Goal: Contribute content: Contribute content

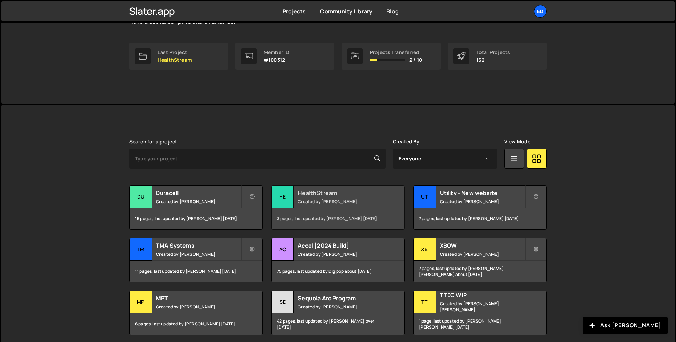
scroll to position [103, 0]
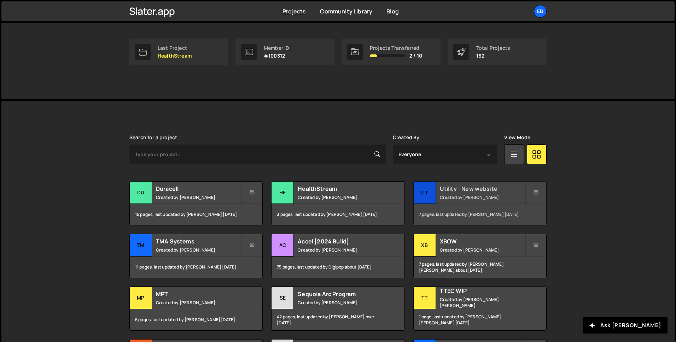
click at [464, 214] on div "7 pages, last updated by [PERSON_NAME] [DATE]" at bounding box center [480, 214] width 133 height 21
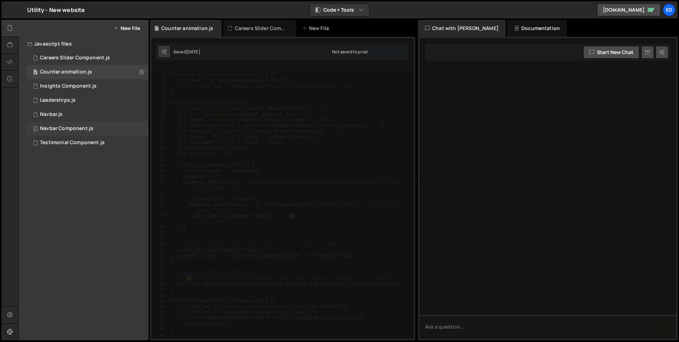
click at [101, 125] on div "1 Navbar Component.js 0" at bounding box center [87, 129] width 121 height 14
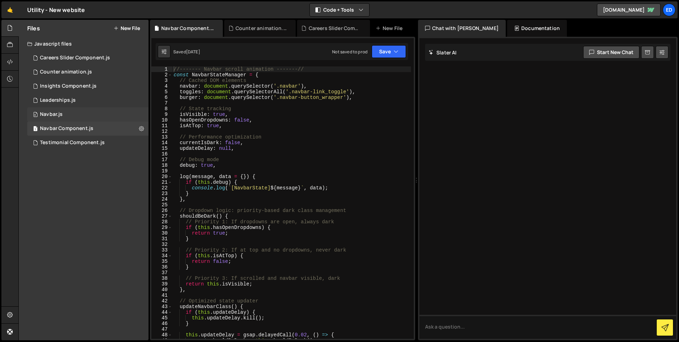
click at [92, 111] on div "0 Navbar.js 0" at bounding box center [87, 115] width 121 height 14
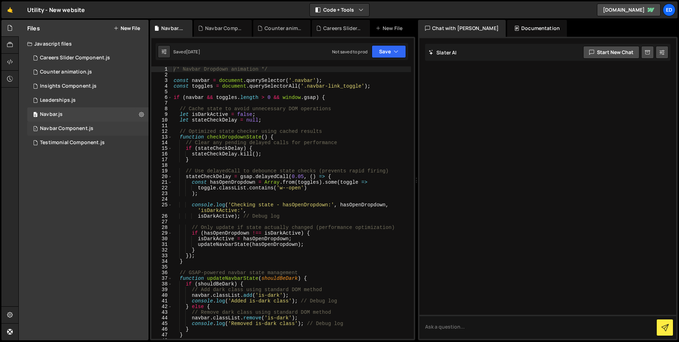
click at [104, 123] on div "1 Navbar Component.js 0" at bounding box center [87, 129] width 121 height 14
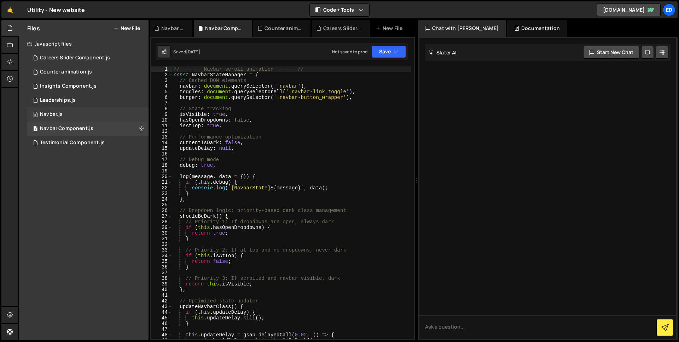
click at [98, 108] on div "0 Navbar.js 0" at bounding box center [87, 115] width 121 height 14
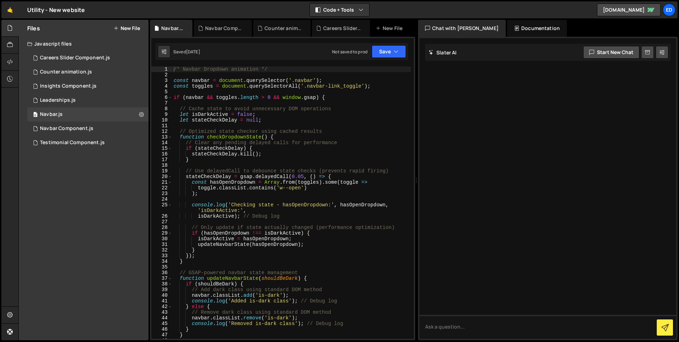
type textarea "stateCheckDelay = gsap.delayedCall(0.05, () => {"
click at [249, 175] on div "/* Navbar Dropdown animation */ const navbar = document . querySelector ( '.nav…" at bounding box center [291, 209] width 239 height 284
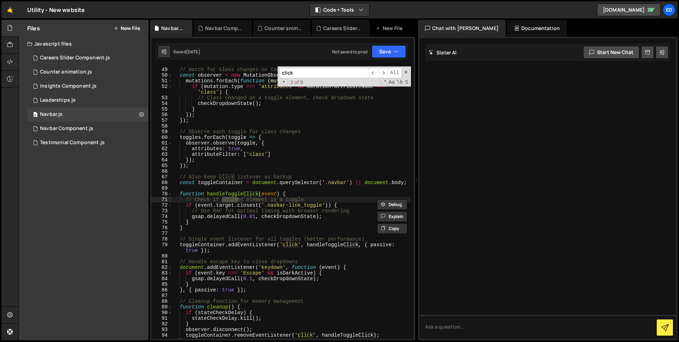
scroll to position [280, 0]
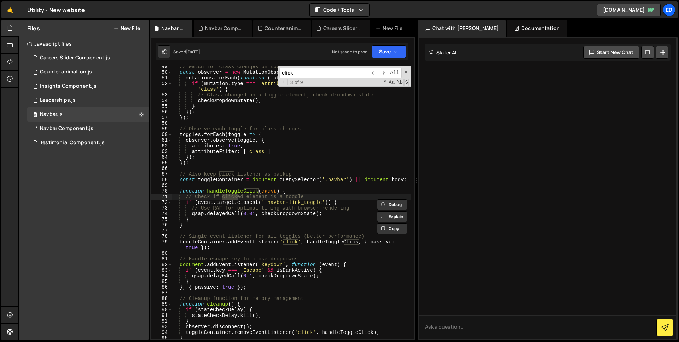
type input "click"
click at [289, 241] on div "// Watch for class changes on toggle elements using MutationObserver const obse…" at bounding box center [291, 206] width 239 height 284
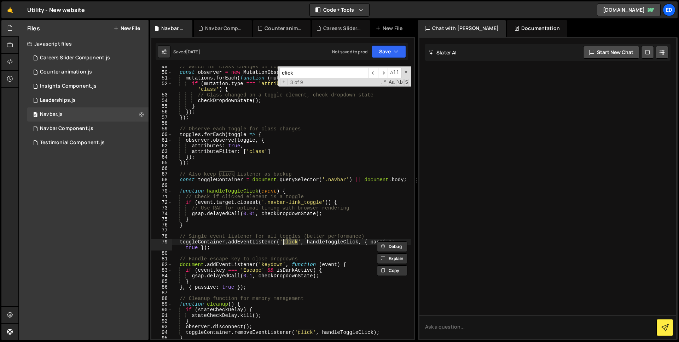
paste textarea "mouseover"
click at [299, 223] on div "// Watch for class changes on toggle elements using MutationObserver const obse…" at bounding box center [291, 206] width 239 height 284
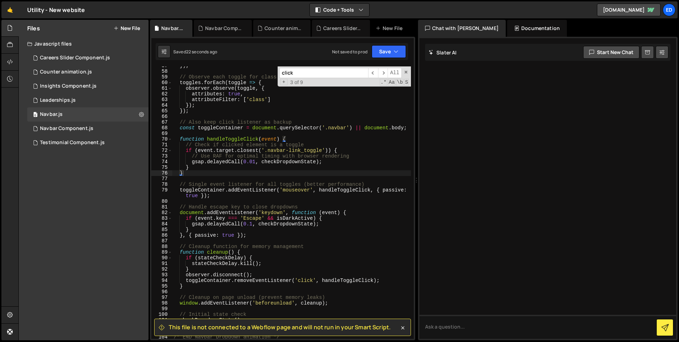
scroll to position [332, 0]
click at [295, 190] on div "}) ; // Observe each toggle for class changes toggles . forEach ( toggle => { o…" at bounding box center [291, 205] width 239 height 284
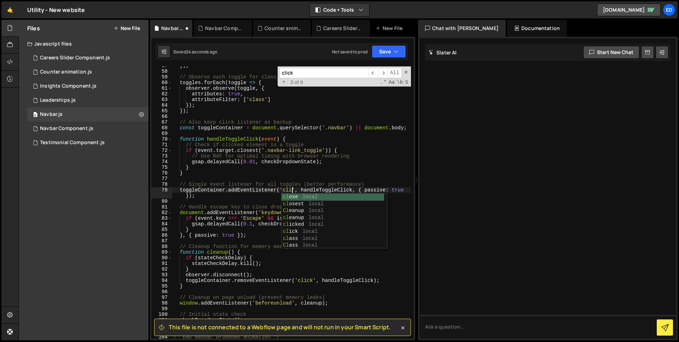
scroll to position [0, 8]
type textarea "toggleContainer.addEventListener('click', handleToggleClick, { passive: true });"
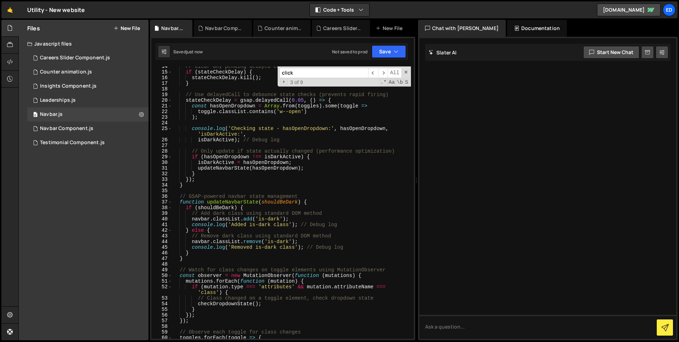
scroll to position [0, 0]
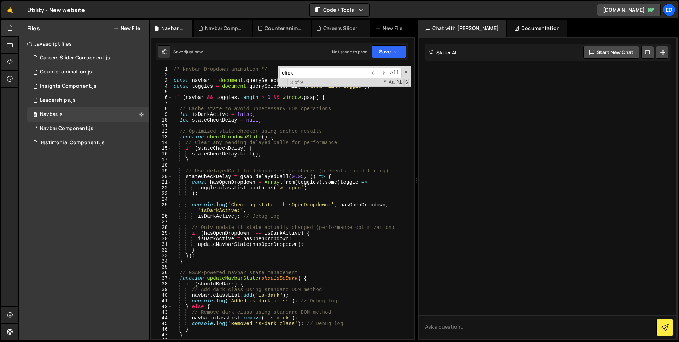
click at [173, 73] on div "/* Navbar Dropdown animation */ const navbar = document . querySelector ( '.nav…" at bounding box center [291, 209] width 239 height 284
type textarea "console.log("tesst")"
click at [142, 116] on icon at bounding box center [141, 114] width 5 height 7
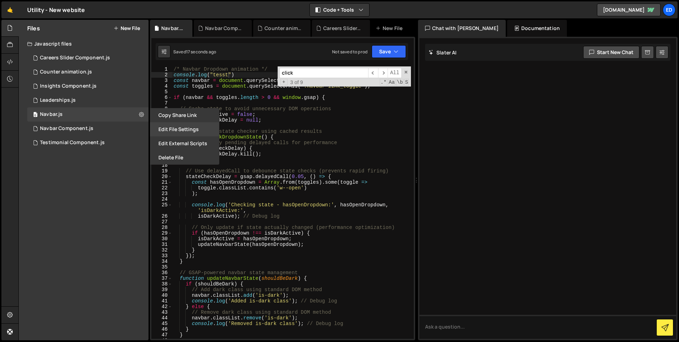
click at [161, 133] on button "Edit File Settings" at bounding box center [184, 129] width 69 height 14
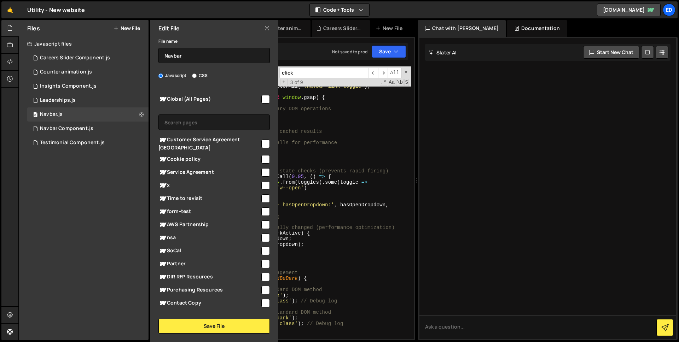
click at [267, 29] on icon at bounding box center [267, 28] width 6 height 8
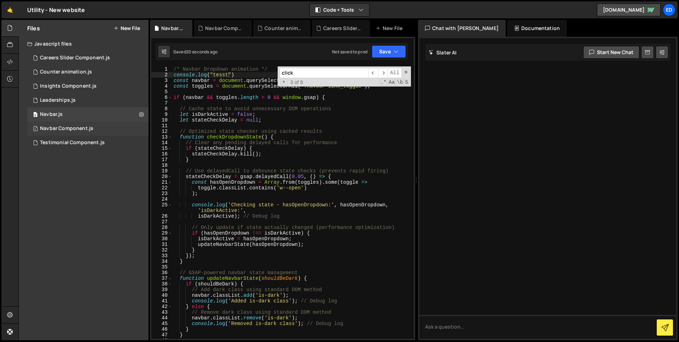
click at [141, 127] on div "1 Navbar Component.js 0" at bounding box center [87, 129] width 121 height 14
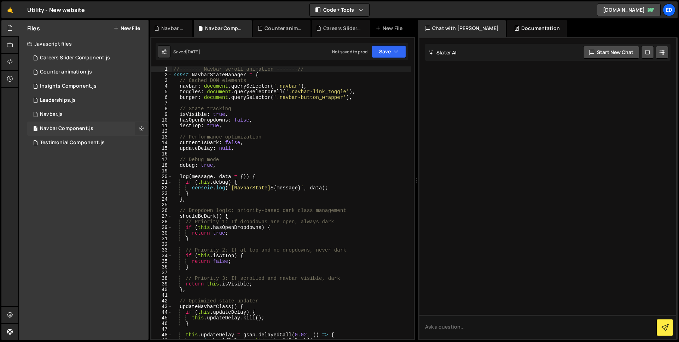
click at [140, 130] on icon at bounding box center [141, 128] width 5 height 7
type input "Navbar Component"
radio input "true"
checkbox input "true"
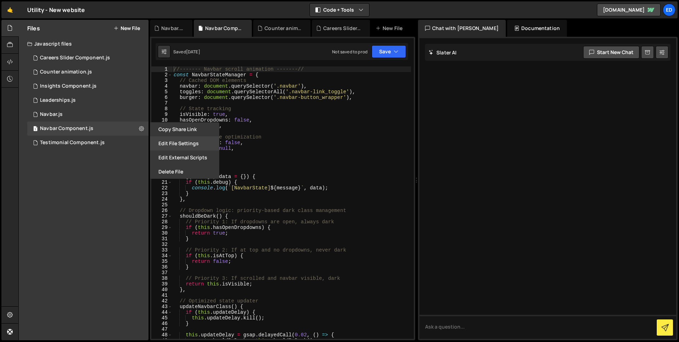
click at [167, 143] on button "Edit File Settings" at bounding box center [184, 144] width 69 height 14
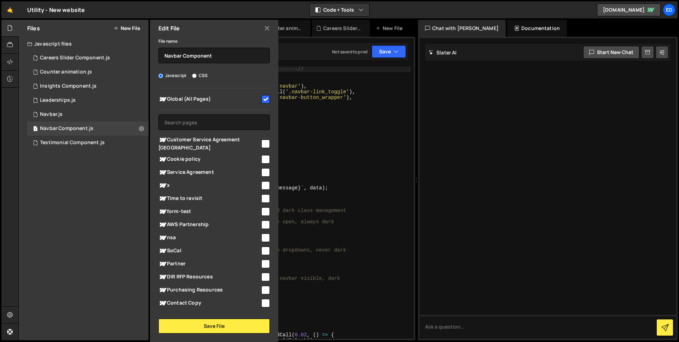
type textarea "updateDelay: null,"
click at [327, 149] on div "//------- Navbar scroll animation -------// const NavbarStateManager = { // Cac…" at bounding box center [291, 209] width 239 height 284
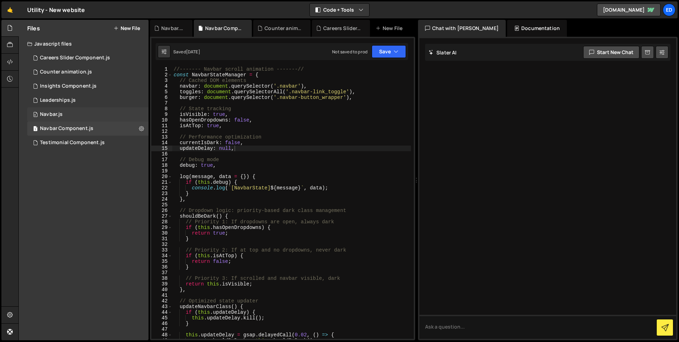
click at [73, 111] on div "0 Navbar.js 0" at bounding box center [87, 115] width 121 height 14
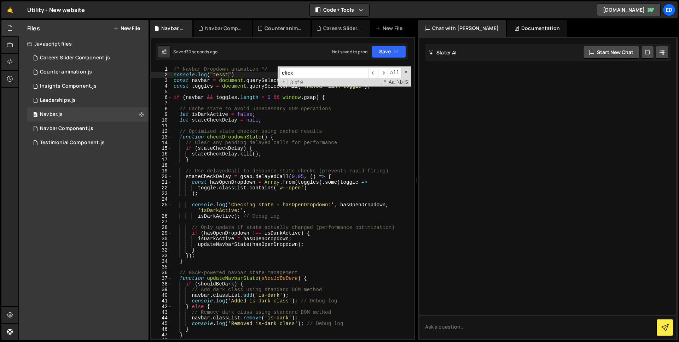
click at [217, 74] on div "/* Navbar Dropdown animation */ console . log ( "tesst" ) const navbar = docume…" at bounding box center [291, 209] width 239 height 284
drag, startPoint x: 234, startPoint y: 74, endPoint x: 174, endPoint y: 75, distance: 60.1
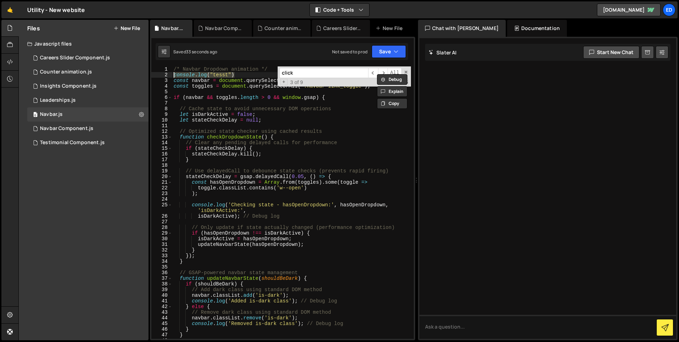
click at [174, 75] on div "/* Navbar Dropdown animation */ console . log ( "tesst" ) const navbar = docume…" at bounding box center [291, 209] width 239 height 284
click at [107, 126] on div "1 Navbar Component.js 0" at bounding box center [87, 129] width 121 height 14
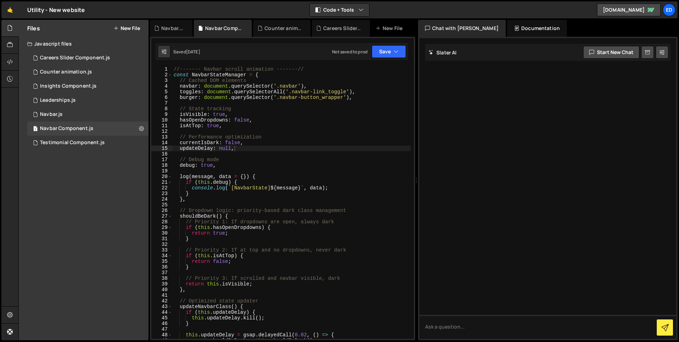
type textarea "//------- Navbar scroll animation -------//"
click at [309, 70] on div "//------- Navbar scroll animation -------// const NavbarStateManager = { // Cac…" at bounding box center [291, 209] width 239 height 284
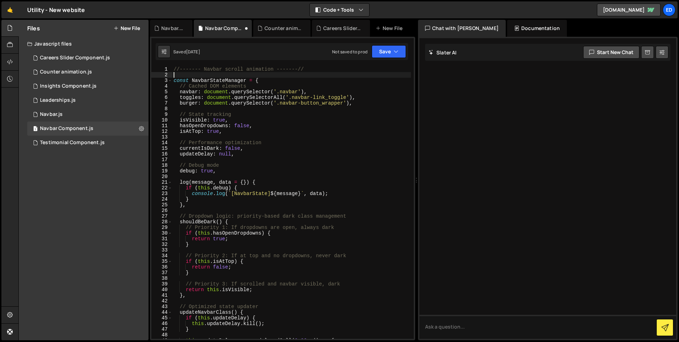
paste textarea "console.log("tesst")"
type textarea "console.log("tesst")"
drag, startPoint x: 241, startPoint y: 76, endPoint x: 173, endPoint y: 77, distance: 68.3
click at [173, 77] on div "//------- Navbar scroll animation -------// console . log ( "tesst" ) const Nav…" at bounding box center [291, 209] width 239 height 284
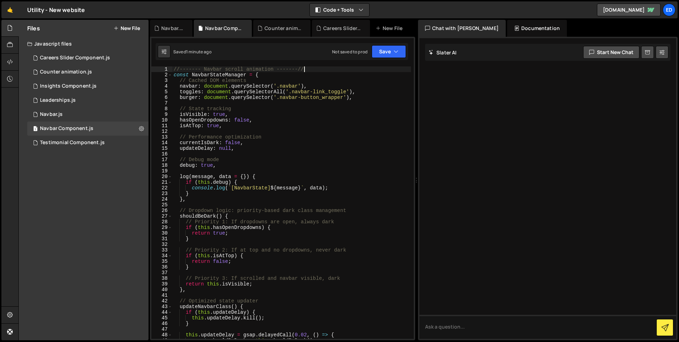
click at [252, 79] on div "//------- Navbar scroll animation -------// const NavbarStateManager = { // Cac…" at bounding box center [291, 209] width 239 height 284
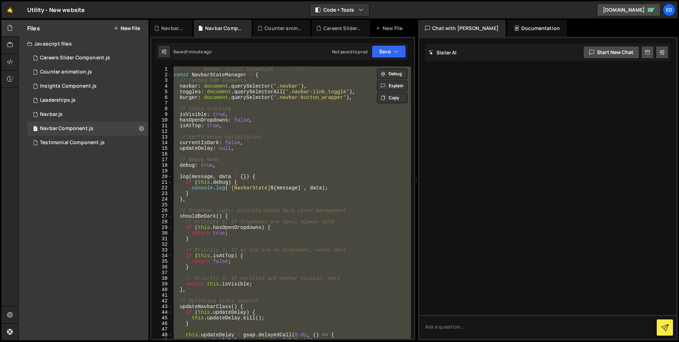
click at [272, 108] on div "//------- Navbar scroll animation -------// const NavbarStateManager = { // Cac…" at bounding box center [291, 209] width 239 height 284
type textarea "// State tracking"
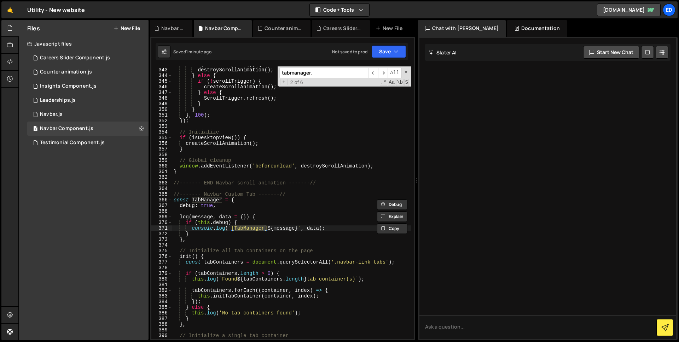
scroll to position [2960, 0]
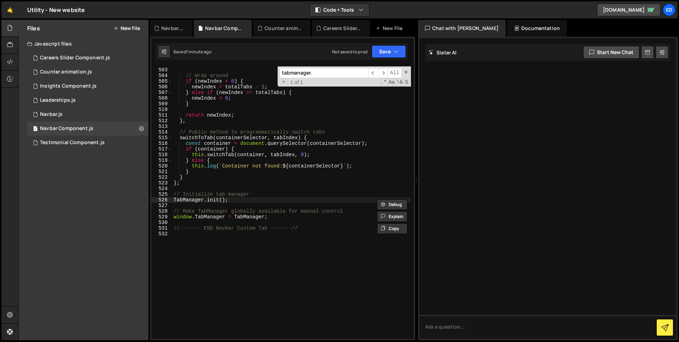
type input "tabmanager"
click at [407, 73] on span at bounding box center [406, 72] width 5 height 5
type textarea "TabManager.init();"
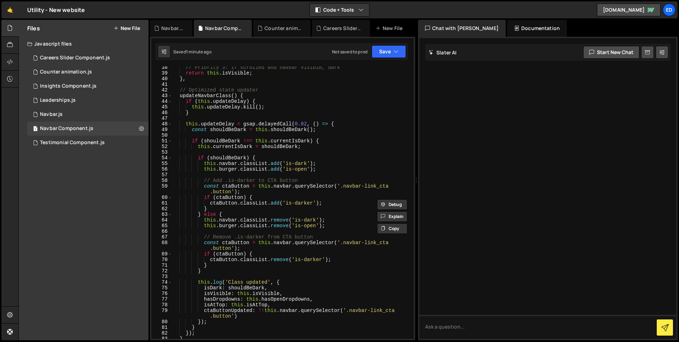
scroll to position [0, 0]
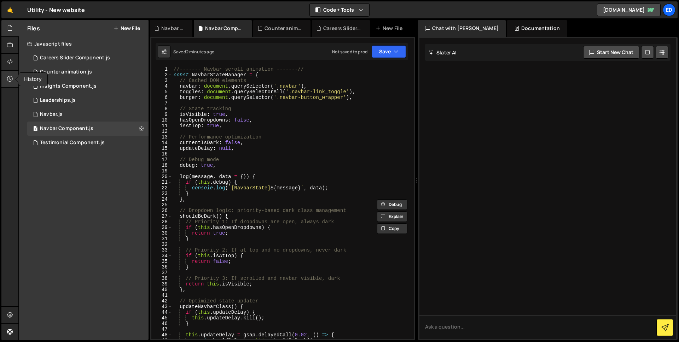
click at [8, 83] on div at bounding box center [9, 79] width 17 height 17
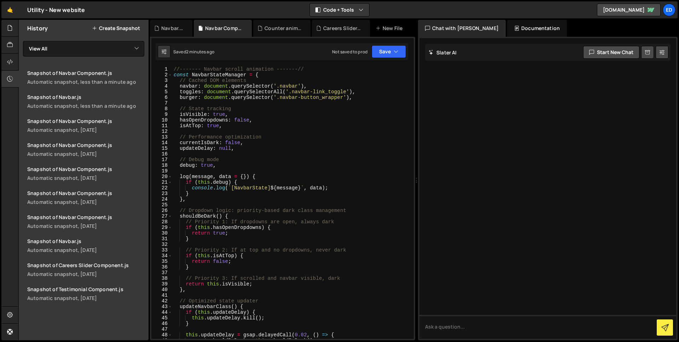
click at [105, 27] on button "Create Snapshot" at bounding box center [116, 28] width 48 height 6
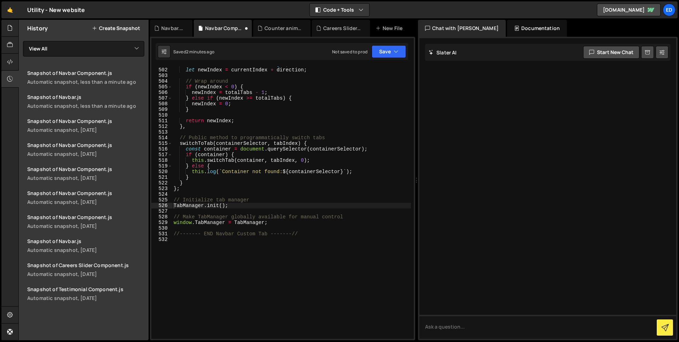
scroll to position [2954, 0]
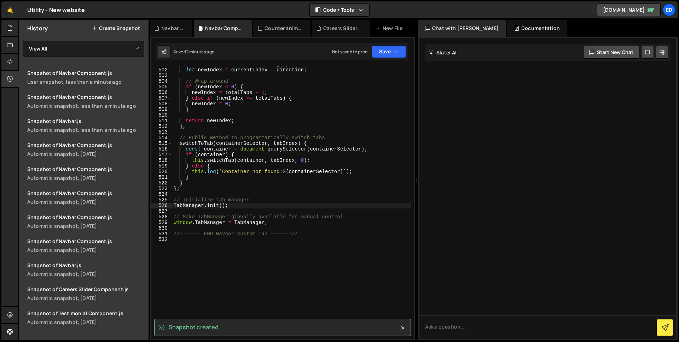
click at [191, 295] on div "const totalTabs = tabLinks . length ; let newIndex = currentIndex + direction ;…" at bounding box center [291, 204] width 239 height 284
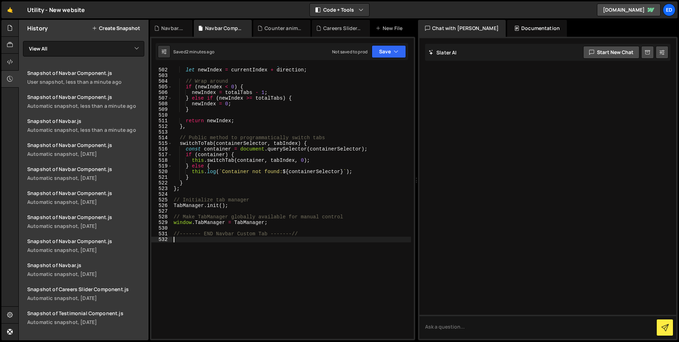
click at [222, 221] on div "const totalTabs = tabLinks . length ; let newIndex = currentIndex + direction ;…" at bounding box center [291, 204] width 239 height 284
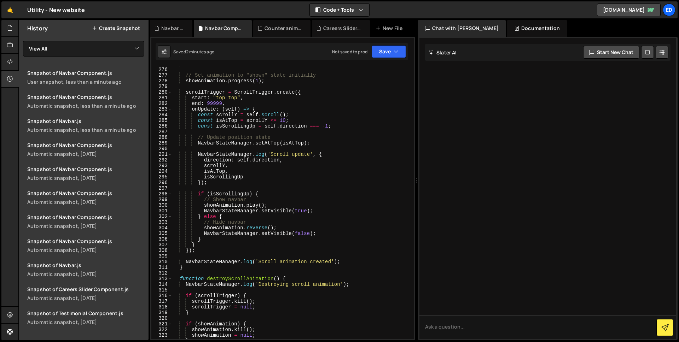
scroll to position [1450, 0]
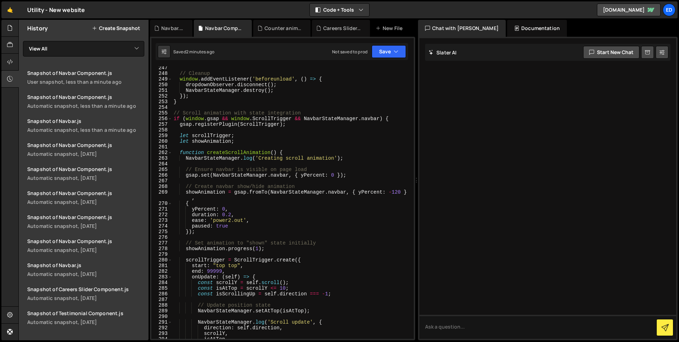
click at [216, 169] on div "// Cleanup window . addEventListener ( 'beforeunload' , ( ) => { dropdownObserv…" at bounding box center [291, 207] width 239 height 284
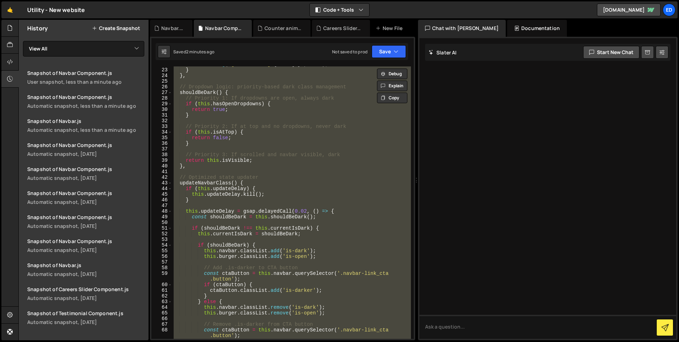
scroll to position [0, 0]
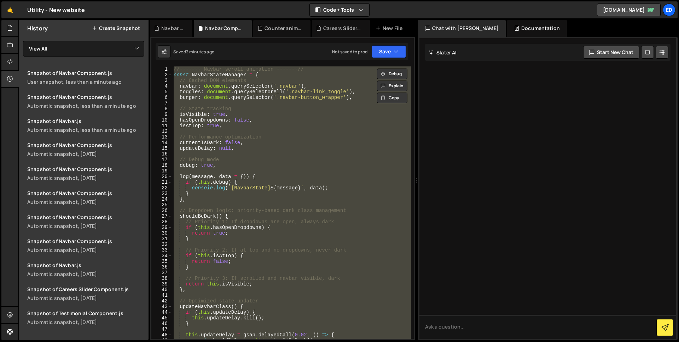
click at [278, 135] on div "//------- Navbar scroll animation -------// const NavbarStateManager = { // Cac…" at bounding box center [291, 209] width 239 height 284
type textarea "// Performance optimization"
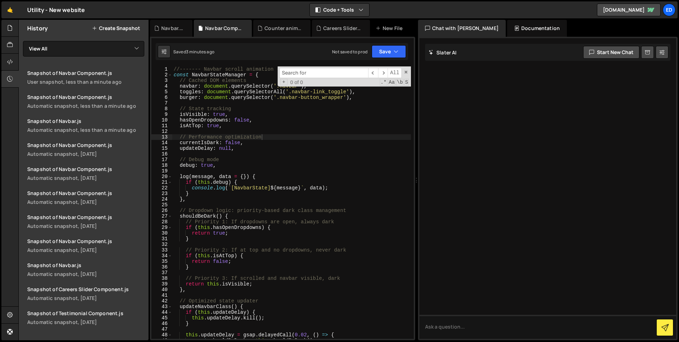
paste input "navbar-link_toggle"
type input "navbar-link_toggle"
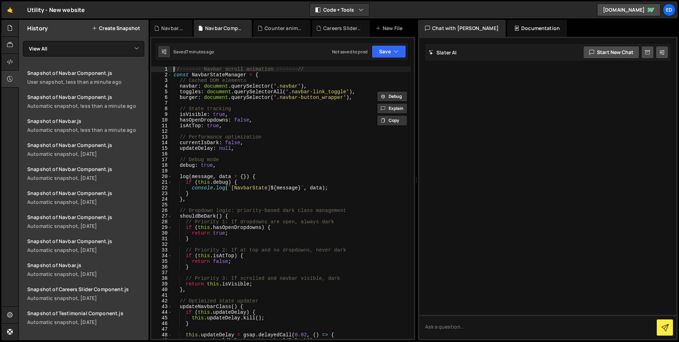
click at [174, 68] on div "//------- Navbar scroll animation -------// const NavbarStateManager = { // Cac…" at bounding box center [291, 209] width 239 height 284
type textarea "//------- Navbar scroll animation -------//"
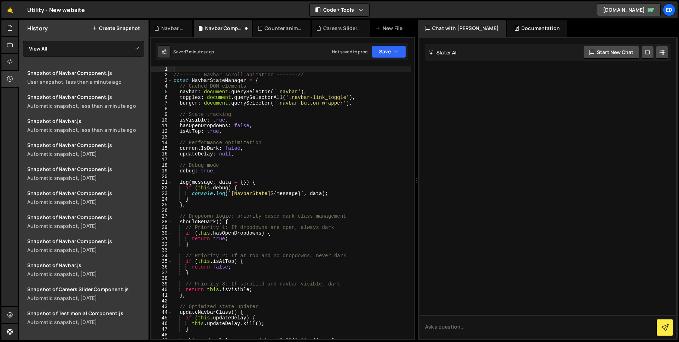
type textarea "/*"
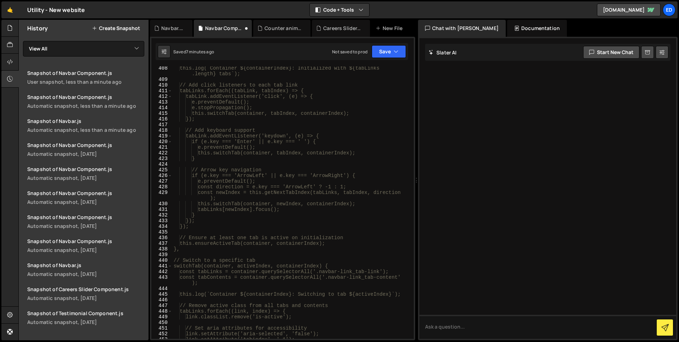
scroll to position [2997, 0]
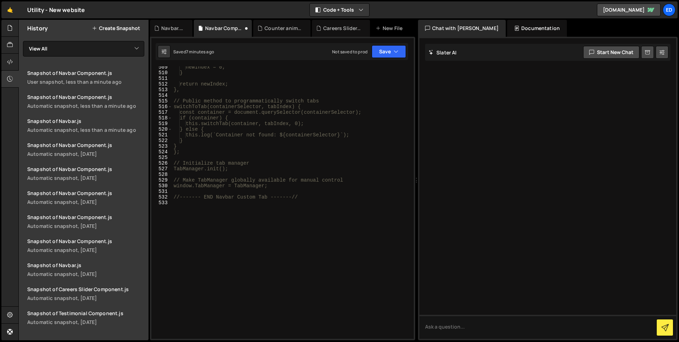
click at [176, 231] on div "newIndex = 0; } return newIndex; }, // Public method to programmatically switch…" at bounding box center [291, 206] width 239 height 284
type textarea "*/"
paste textarea "});"
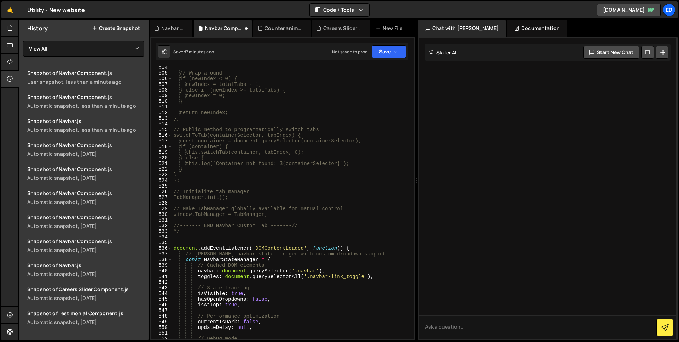
scroll to position [2968, 0]
drag, startPoint x: 358, startPoint y: 247, endPoint x: 163, endPoint y: 248, distance: 195.3
click at [163, 248] on div "}); 504 505 506 507 508 509 510 511 512 513 514 515 516 517 518 519 520 521 522…" at bounding box center [282, 203] width 262 height 273
type textarea "document.addEventListener('DOMContentLoaded', function() {"
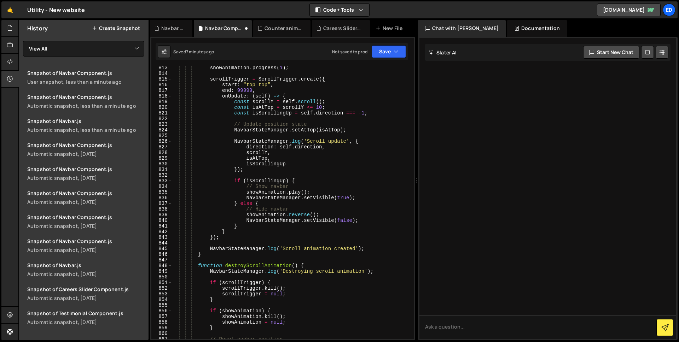
scroll to position [5119, 0]
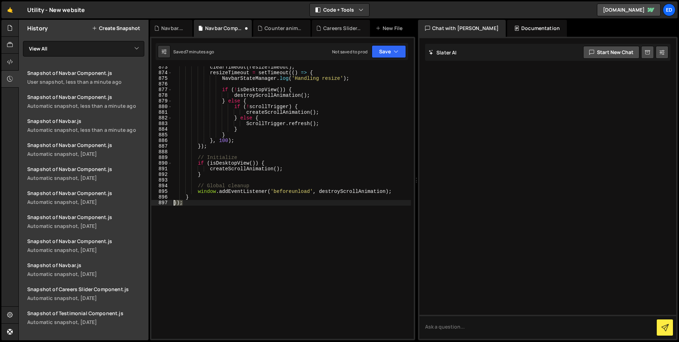
drag, startPoint x: 187, startPoint y: 203, endPoint x: 169, endPoint y: 203, distance: 18.0
click at [169, 203] on div "873 874 875 876 877 878 879 880 881 882 883 884 885 886 887 888 889 890 891 892…" at bounding box center [282, 203] width 262 height 273
type textarea "});"
type textarea "}"
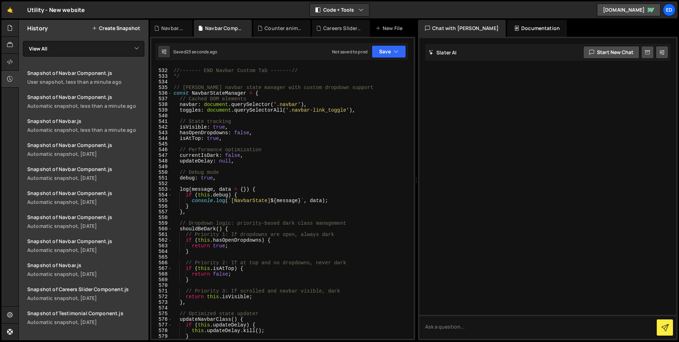
scroll to position [3123, 0]
click at [268, 132] on div "//------- END Navbar Custom Tab -------// */ // Robust navbar state manager wit…" at bounding box center [291, 204] width 239 height 284
type textarea "hasOpenDropdowns: false,"
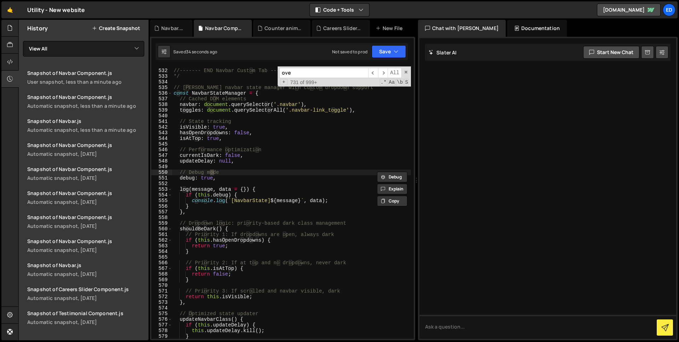
scroll to position [3362, 0]
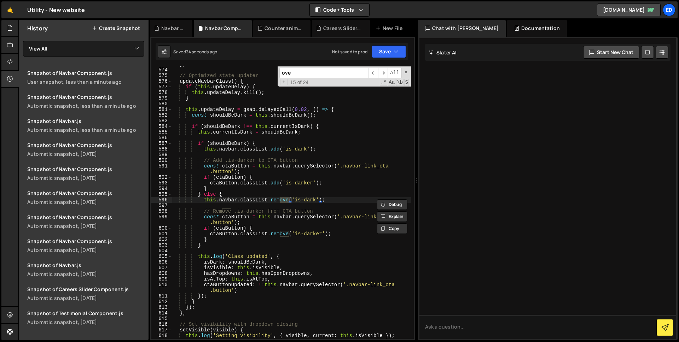
type input "over"
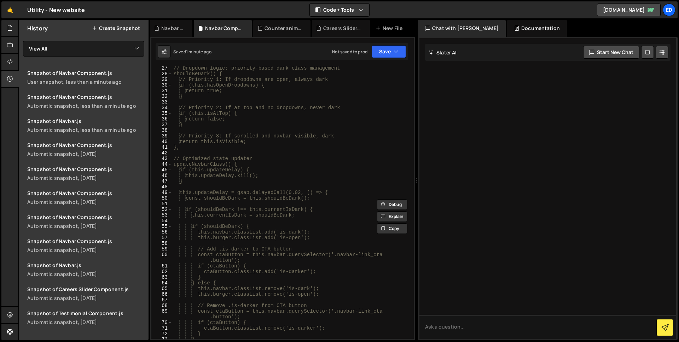
scroll to position [0, 0]
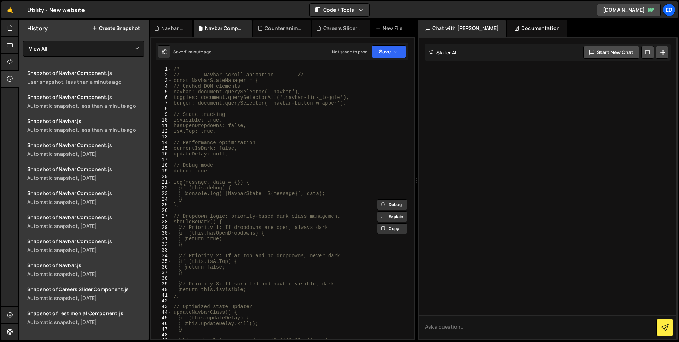
click at [174, 70] on div "/* //------- Navbar scroll animation -------// const NavbarStateManager = { // …" at bounding box center [291, 209] width 239 height 284
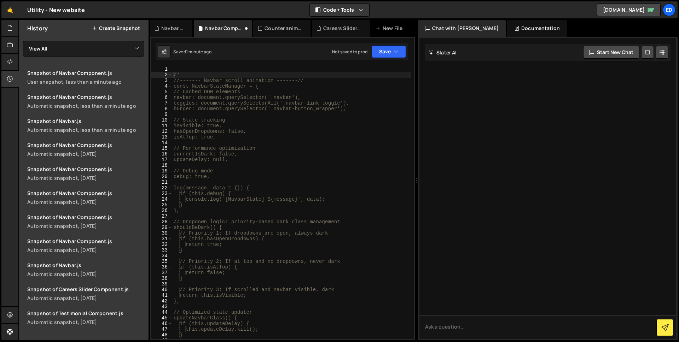
type textarea "/*"
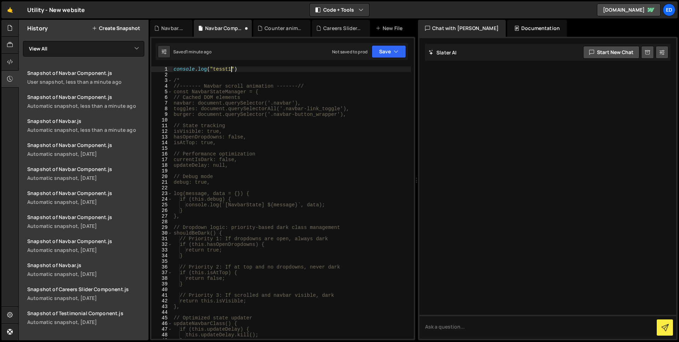
scroll to position [0, 4]
type textarea "console.log("tesst12")"
drag, startPoint x: 247, startPoint y: 70, endPoint x: 174, endPoint y: 68, distance: 72.9
click at [174, 68] on div "console . log ( "tesst12" ) /* //------- Navbar scroll animation -------// cons…" at bounding box center [291, 209] width 239 height 284
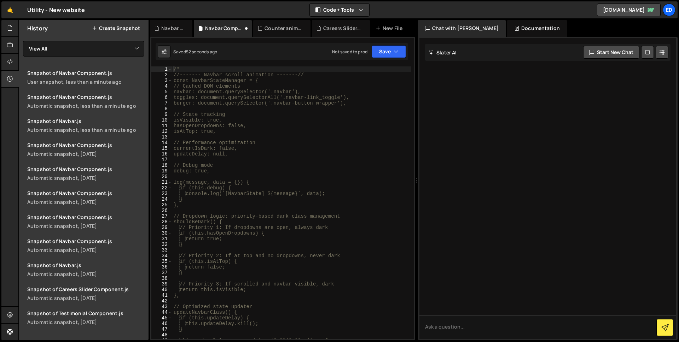
click at [197, 69] on div "/* //------- Navbar scroll animation -------// const NavbarStateManager = { // …" at bounding box center [291, 209] width 239 height 284
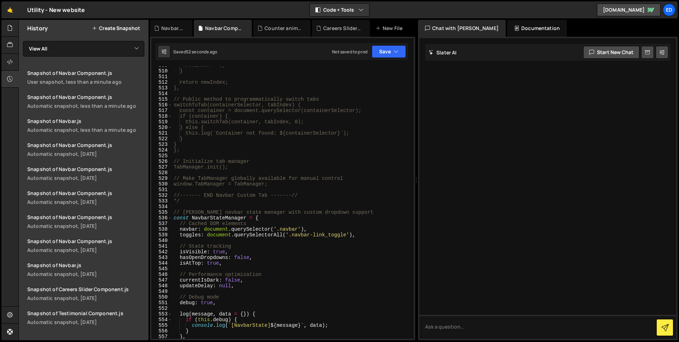
scroll to position [3004, 0]
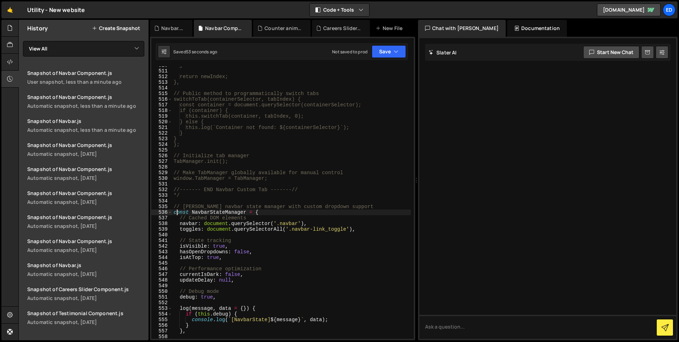
click at [176, 212] on div "} return newIndex; }, // Public method to programmatically switch tabs switchTo…" at bounding box center [291, 205] width 239 height 284
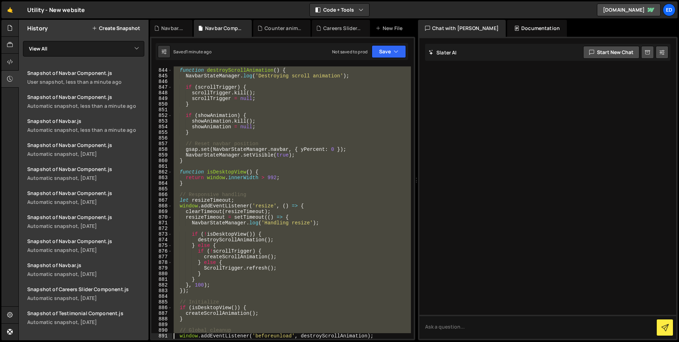
scroll to position [4963, 0]
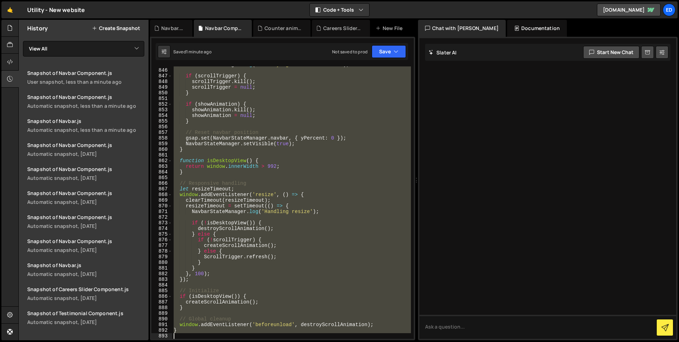
drag, startPoint x: 174, startPoint y: 206, endPoint x: 125, endPoint y: 341, distance: 143.7
click at [125, 341] on div "Hold on a sec... Are you certain you wish to leave this page? Any changes you'v…" at bounding box center [339, 171] width 679 height 342
type textarea "}"
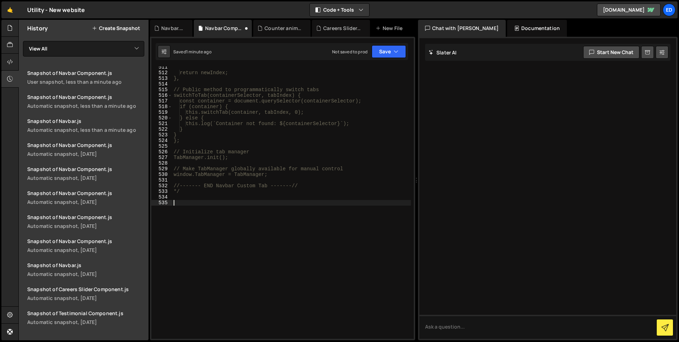
paste textarea "});"
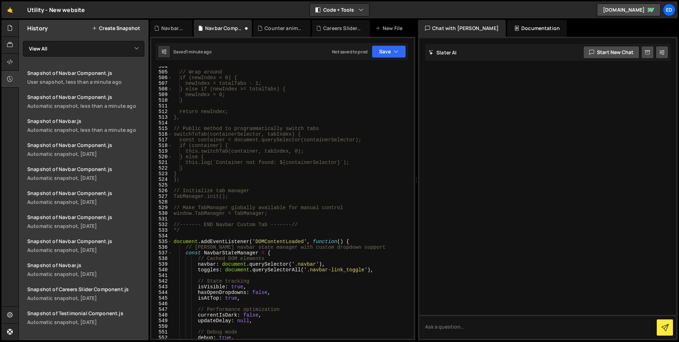
scroll to position [2969, 0]
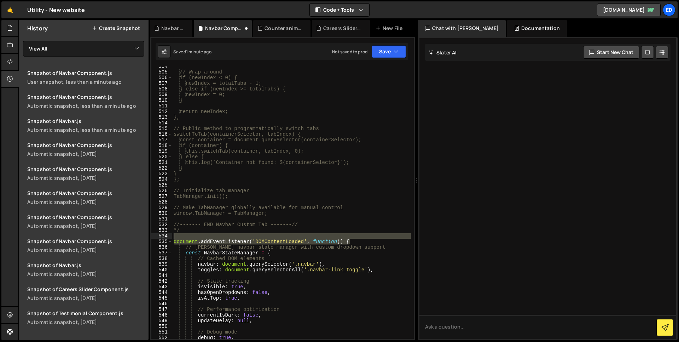
drag, startPoint x: 356, startPoint y: 243, endPoint x: 162, endPoint y: 239, distance: 194.3
click at [162, 239] on div "}); 504 505 506 507 508 509 510 511 512 513 514 515 516 517 518 519 520 521 522…" at bounding box center [282, 203] width 262 height 273
type textarea "document.addEventListener('DOMContentLoaded', function() {"
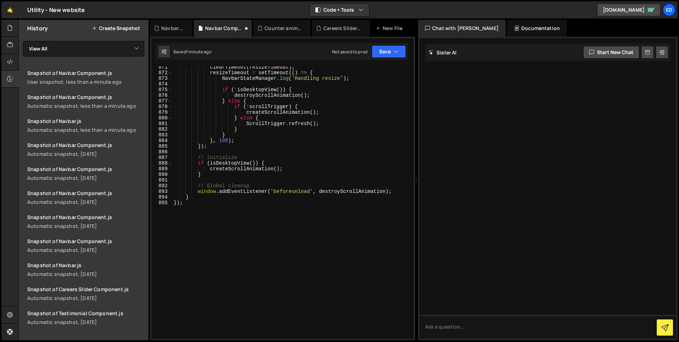
scroll to position [5108, 0]
drag, startPoint x: 183, startPoint y: 204, endPoint x: 164, endPoint y: 205, distance: 18.4
click at [164, 205] on div "871 872 873 874 875 876 877 878 879 880 881 882 883 884 885 886 887 888 889 890…" at bounding box center [282, 203] width 262 height 273
type textarea "});"
type textarea "}"
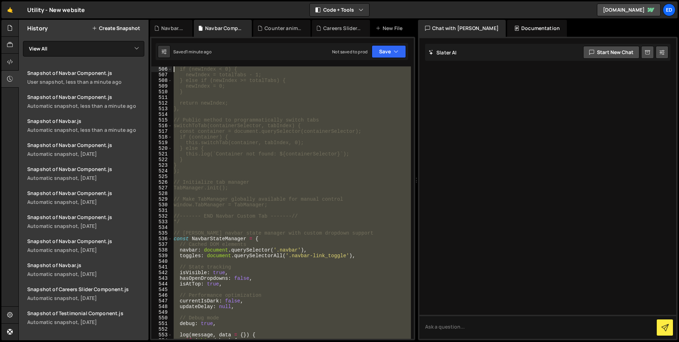
scroll to position [2960, 0]
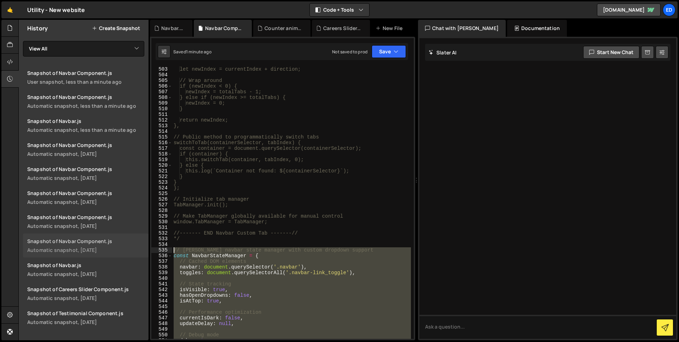
drag, startPoint x: 186, startPoint y: 197, endPoint x: 148, endPoint y: 251, distance: 66.3
click at [148, 251] on div "Files New File Javascript files 1 Careers Slider Component.js 0 1 Counter anima…" at bounding box center [348, 180] width 661 height 321
type textarea "// [PERSON_NAME] navbar state manager with custom dropdown support const Navbar…"
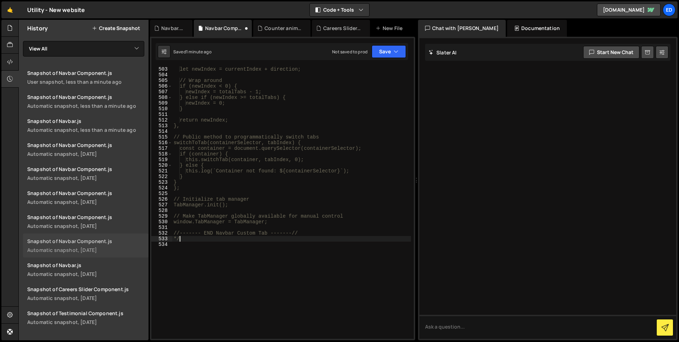
type textarea "*"
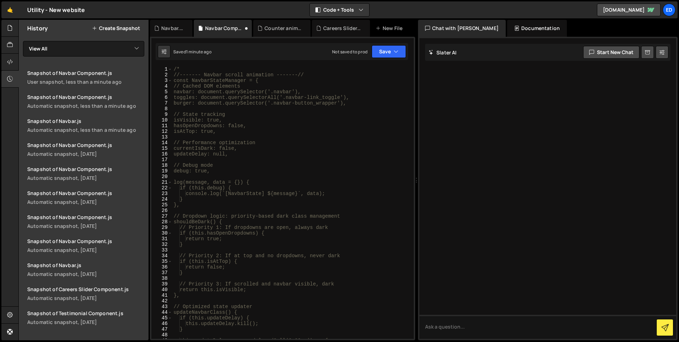
scroll to position [0, 0]
click at [185, 70] on div "/* //------- Navbar scroll animation -------// const NavbarStateManager = { // …" at bounding box center [291, 209] width 239 height 284
type textarea "/"
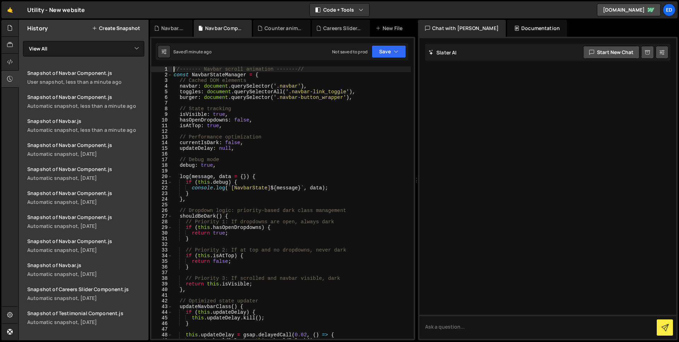
click at [274, 184] on div "//------- Navbar scroll animation -------// const NavbarStateManager = { // Cac…" at bounding box center [291, 209] width 239 height 284
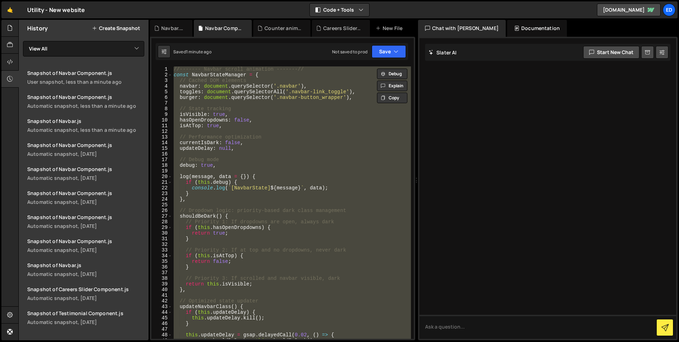
click at [300, 176] on div "//------- Navbar scroll animation -------// const NavbarStateManager = { // Cac…" at bounding box center [291, 209] width 239 height 284
type textarea "log(message, data = {}) {"
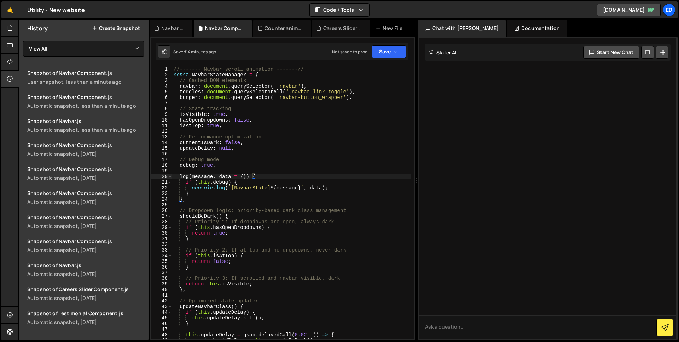
click at [127, 30] on button "Create Snapshot" at bounding box center [116, 28] width 48 height 6
click at [3, 52] on div at bounding box center [9, 45] width 17 height 17
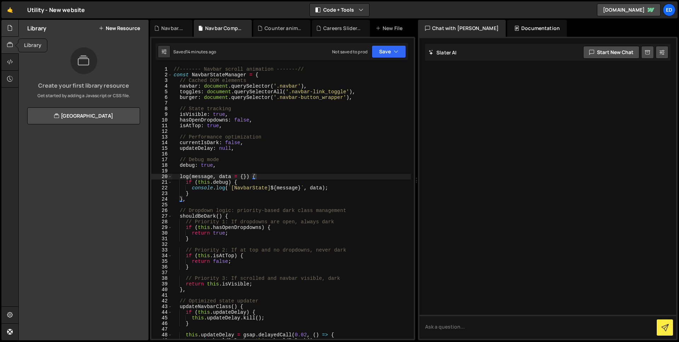
click at [11, 25] on icon at bounding box center [10, 28] width 6 height 8
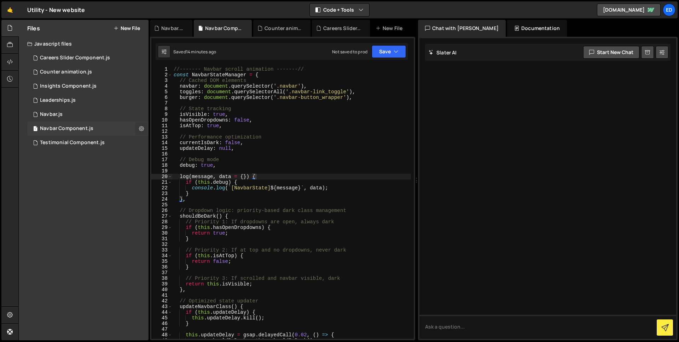
click at [140, 131] on icon at bounding box center [141, 128] width 5 height 7
type input "Navbar Component"
radio input "true"
checkbox input "true"
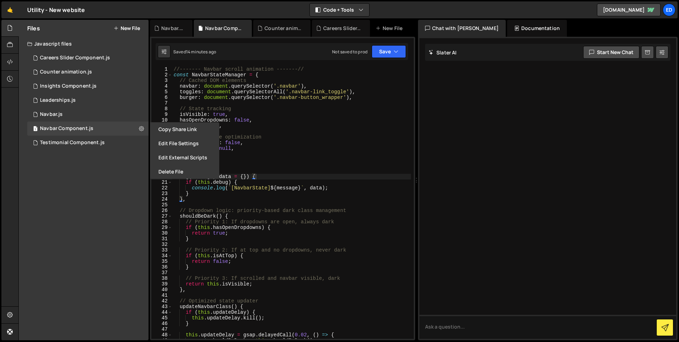
click at [132, 22] on div "Files New File" at bounding box center [84, 28] width 130 height 17
click at [131, 29] on button "New File" at bounding box center [127, 28] width 27 height 6
checkbox input "false"
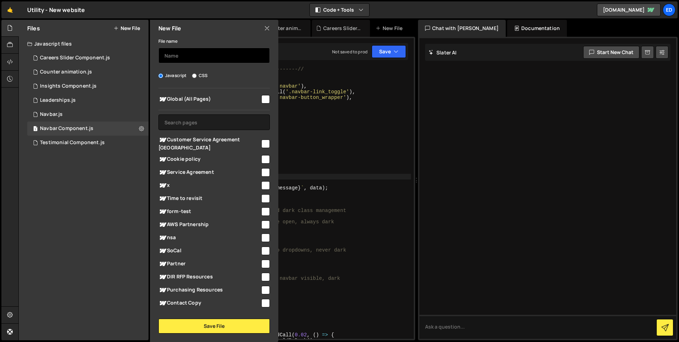
click at [185, 59] on input "text" at bounding box center [213, 56] width 111 height 16
type input "[NEW] Navbar Component"
click at [262, 97] on input "checkbox" at bounding box center [265, 99] width 8 height 8
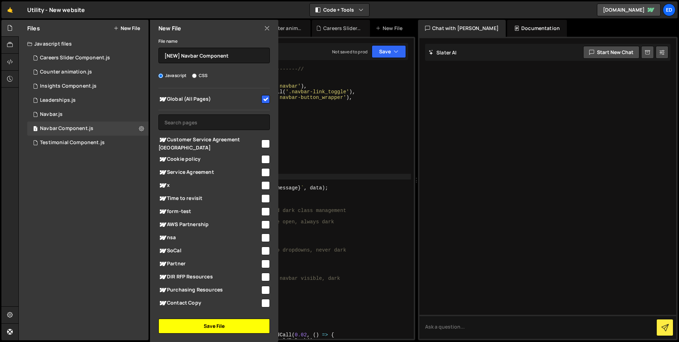
click at [208, 325] on button "Save File" at bounding box center [213, 326] width 111 height 15
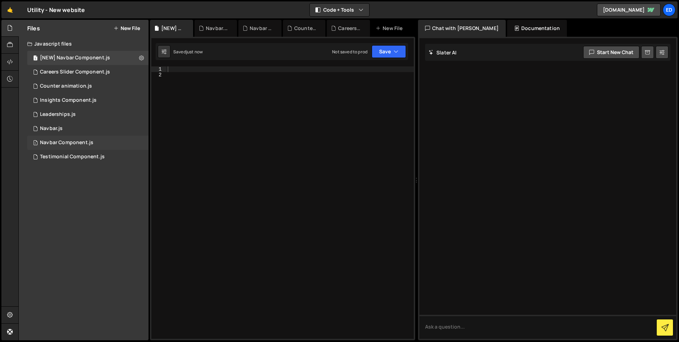
click at [86, 142] on div "Navbar Component.js" at bounding box center [66, 143] width 53 height 6
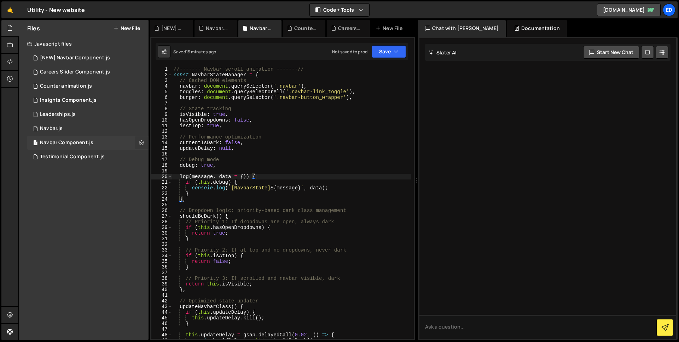
click at [142, 144] on icon at bounding box center [141, 142] width 5 height 7
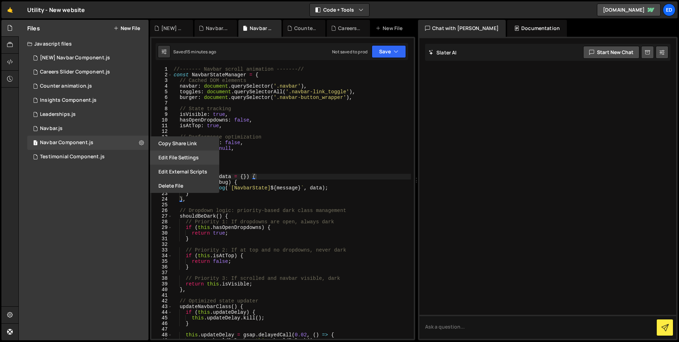
click at [172, 162] on button "Edit File Settings" at bounding box center [184, 158] width 69 height 14
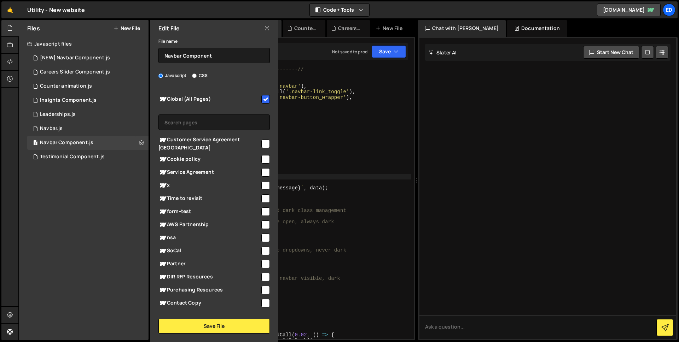
click at [266, 97] on input "checkbox" at bounding box center [265, 99] width 8 height 8
checkbox input "false"
click at [206, 321] on button "Save File" at bounding box center [213, 326] width 111 height 15
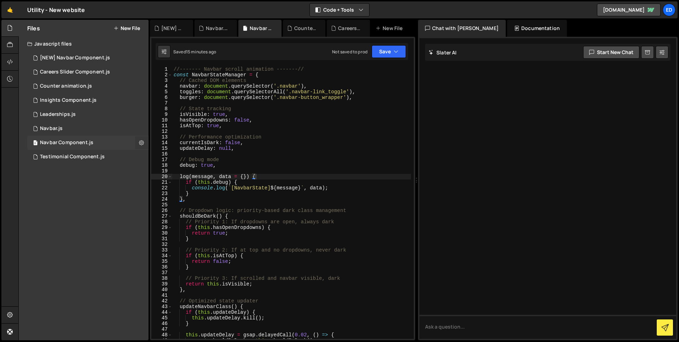
click at [143, 142] on icon at bounding box center [141, 142] width 5 height 7
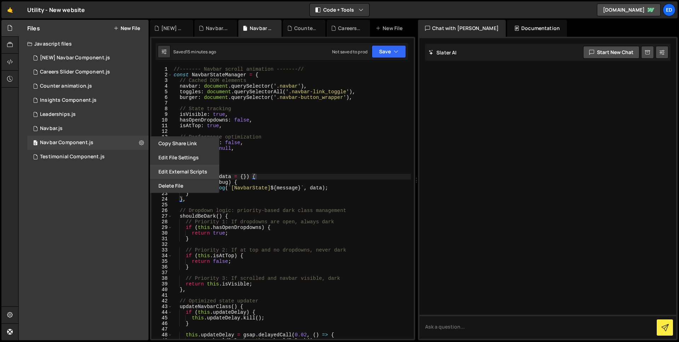
click at [186, 167] on button "Edit External Scripts" at bounding box center [184, 172] width 69 height 14
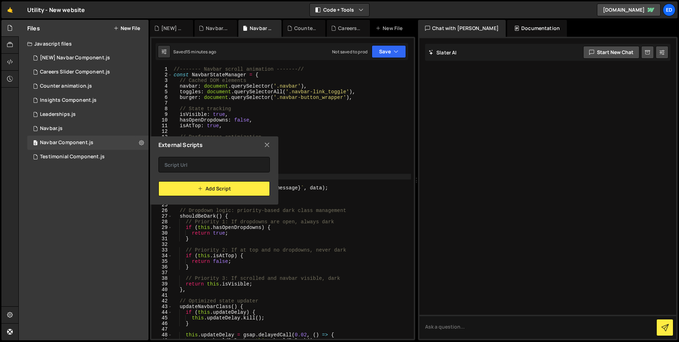
click at [267, 143] on icon at bounding box center [267, 145] width 6 height 8
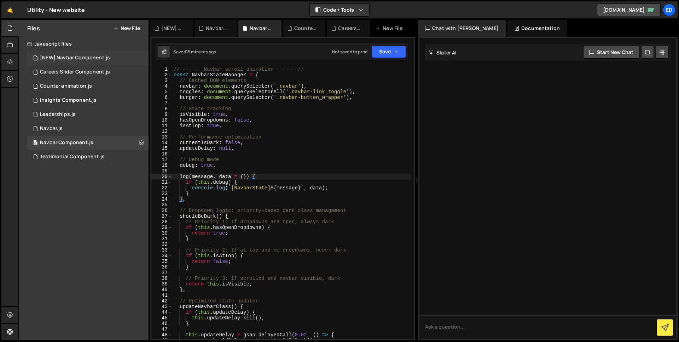
click at [76, 58] on div "[NEW] Navbar Component.js" at bounding box center [75, 58] width 70 height 6
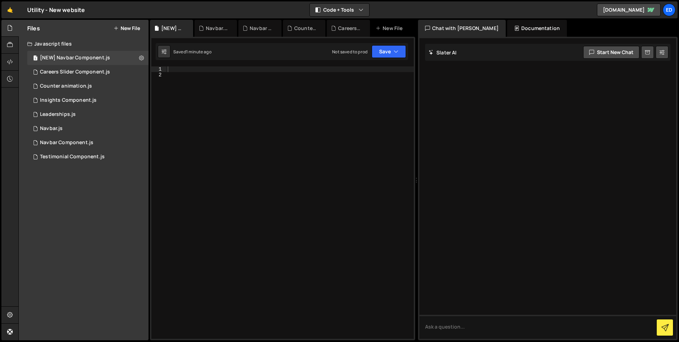
click at [221, 70] on div at bounding box center [290, 209] width 248 height 284
paste textarea "//------- END Navbar Custom Tab -------//"
type textarea "//------- END Navbar Custom Tab -------//"
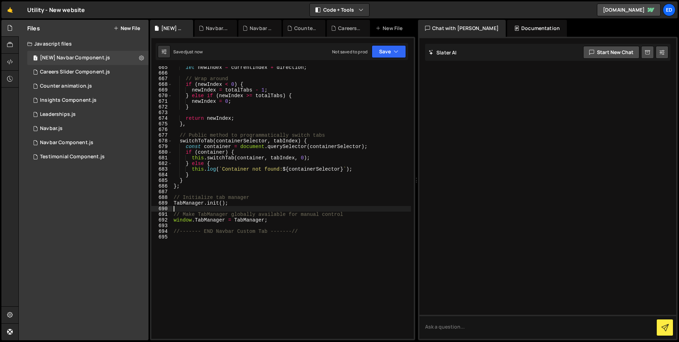
scroll to position [3913, 0]
click at [270, 103] on div "let newIndex = currentIndex + direction ; // Wrap around if ( newIndex < 0 ) { …" at bounding box center [291, 207] width 239 height 284
type textarea "newIndex = 0;"
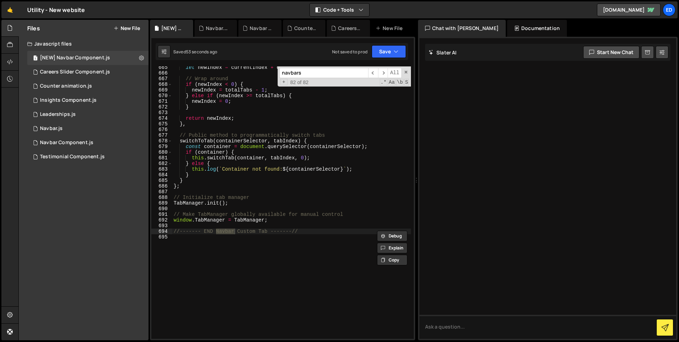
scroll to position [0, 0]
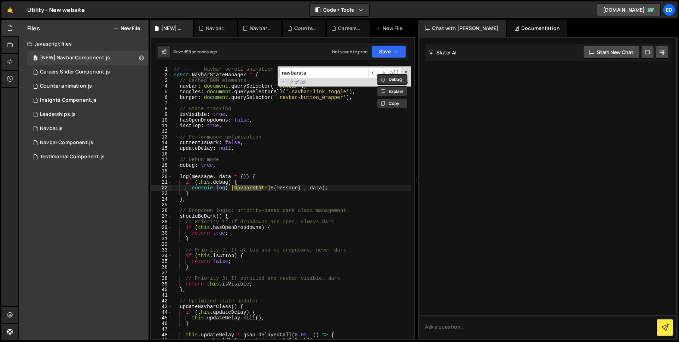
type input "navbarsta"
click at [191, 188] on div "//------- Navbar scroll animation -------// const NavbarStateManager = { // Cac…" at bounding box center [291, 209] width 239 height 284
type textarea "//console.log(`[NavbarState] ${message}`, data);"
click at [297, 71] on input "navbarsta" at bounding box center [323, 73] width 89 height 10
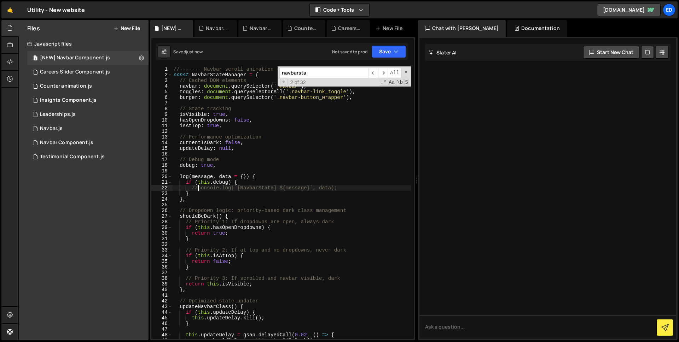
click at [297, 71] on input "navbarsta" at bounding box center [323, 73] width 89 height 10
type input "r"
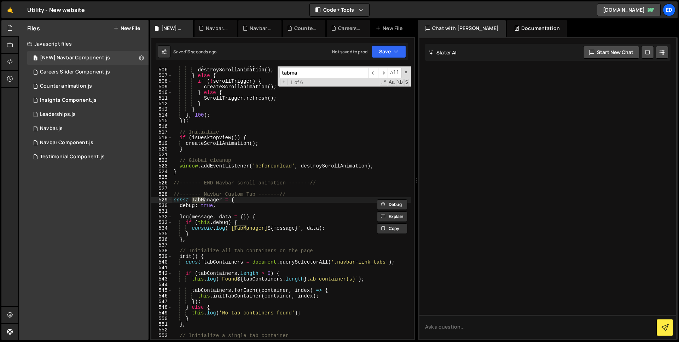
scroll to position [2954, 0]
type input "tabmanage"
click at [191, 227] on div "if ( ! isDesktopView ( )) { destroyScrollAnimation ( ) ; } else { if ( ! scroll…" at bounding box center [291, 204] width 239 height 284
type textarea "//console.log(`[TabManager] ${message}`, data);"
click at [142, 60] on icon at bounding box center [141, 57] width 5 height 7
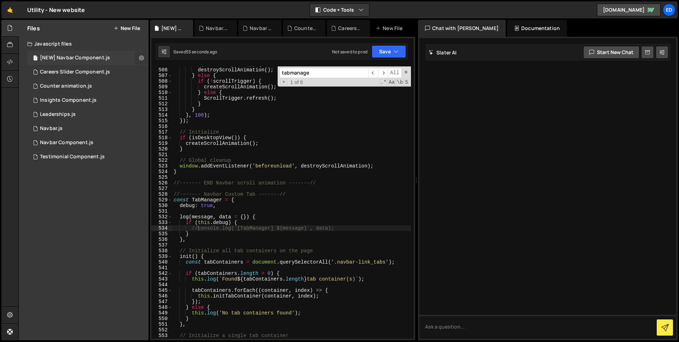
type input "[NEW] Navbar Component"
radio input "true"
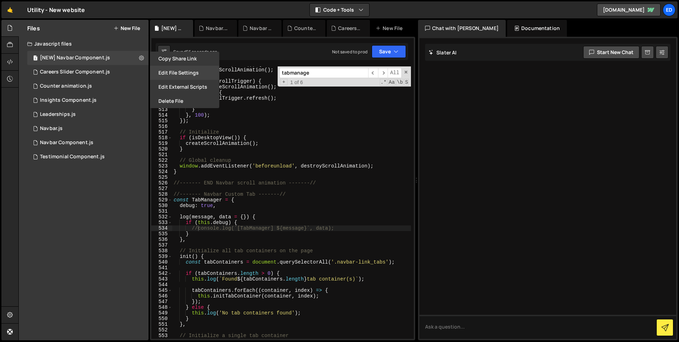
click at [178, 74] on button "Edit File Settings" at bounding box center [184, 73] width 69 height 14
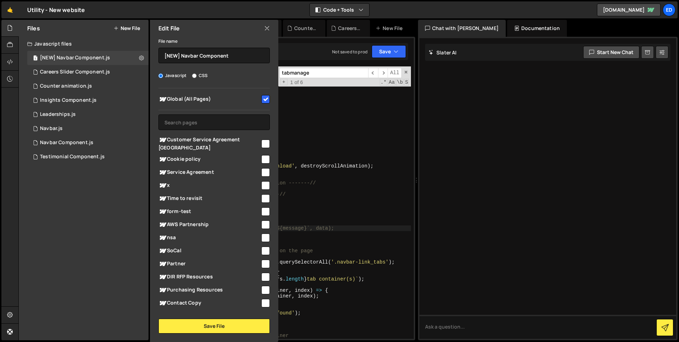
click at [265, 100] on input "checkbox" at bounding box center [265, 99] width 8 height 8
checkbox input "false"
click at [212, 329] on button "Save File" at bounding box center [213, 326] width 111 height 15
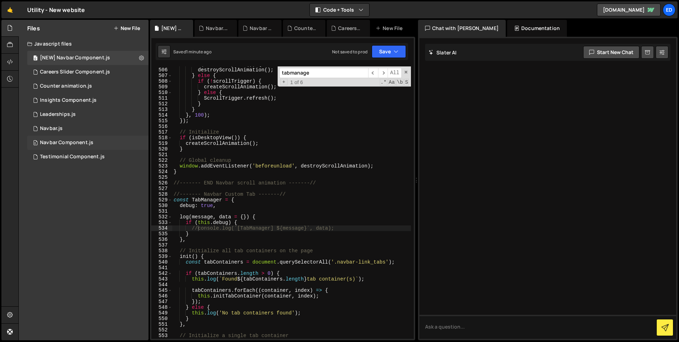
click at [138, 143] on div "0 Navbar Component.js 0" at bounding box center [87, 143] width 121 height 14
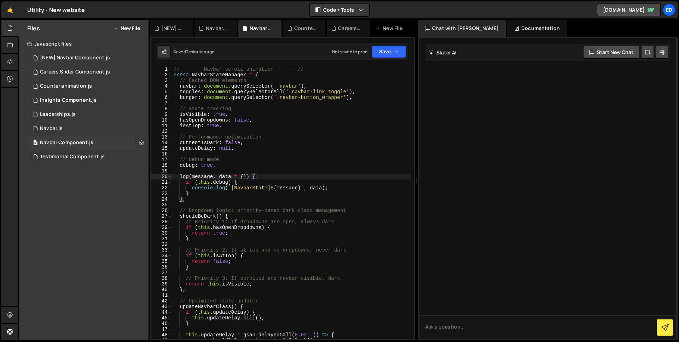
click at [140, 144] on icon at bounding box center [141, 142] width 5 height 7
type input "Navbar Component"
radio input "true"
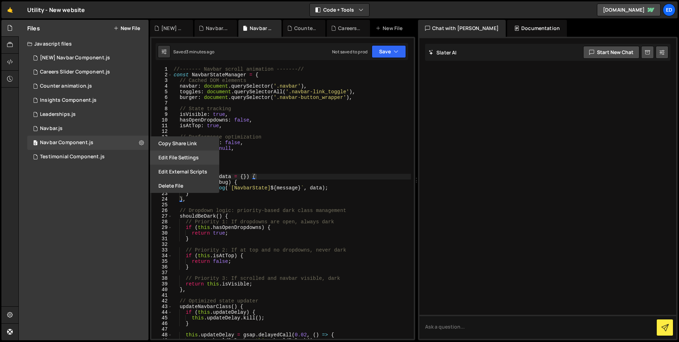
click at [172, 157] on button "Edit File Settings" at bounding box center [184, 158] width 69 height 14
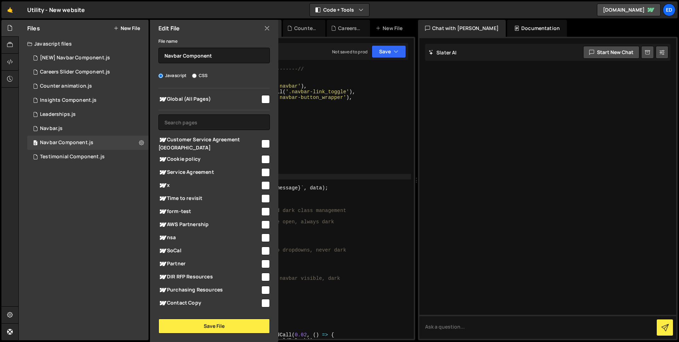
click at [265, 98] on input "checkbox" at bounding box center [265, 99] width 8 height 8
checkbox input "true"
click at [201, 327] on button "Save File" at bounding box center [213, 326] width 111 height 15
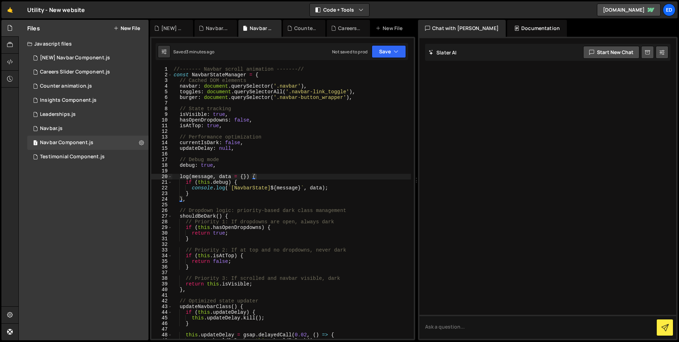
type textarea "}"
click at [252, 192] on div "//------- Navbar scroll animation -------// const NavbarStateManager = { // Cac…" at bounding box center [291, 209] width 239 height 284
click at [142, 143] on icon at bounding box center [141, 142] width 5 height 7
type input "Navbar Component"
radio input "true"
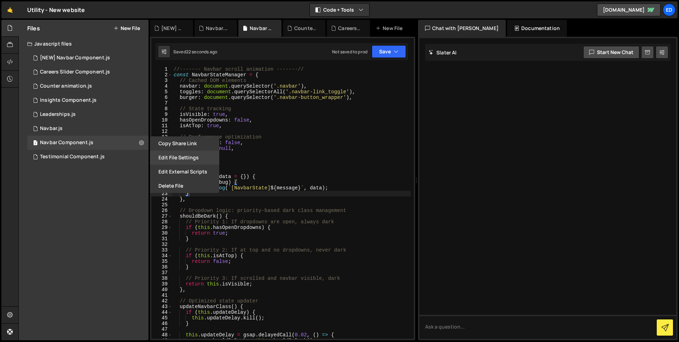
click at [176, 153] on button "Edit File Settings" at bounding box center [184, 158] width 69 height 14
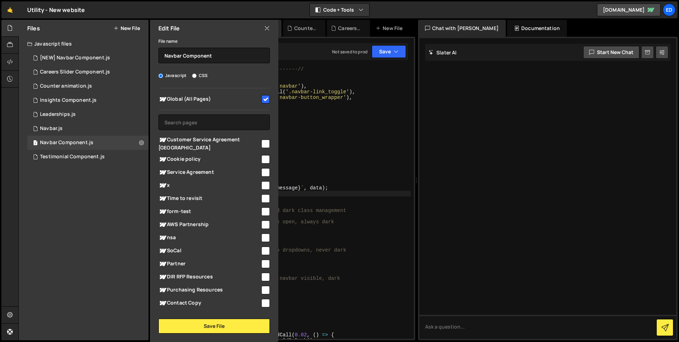
click at [264, 96] on input "checkbox" at bounding box center [265, 99] width 8 height 8
checkbox input "false"
click at [202, 330] on button "Save File" at bounding box center [213, 326] width 111 height 15
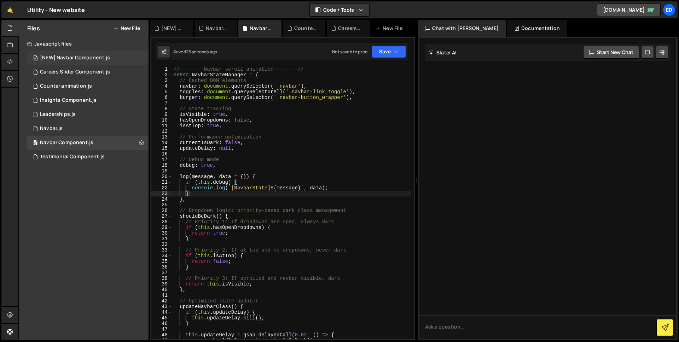
click at [138, 56] on div "0 [NEW] Navbar Component.js 0" at bounding box center [87, 58] width 121 height 14
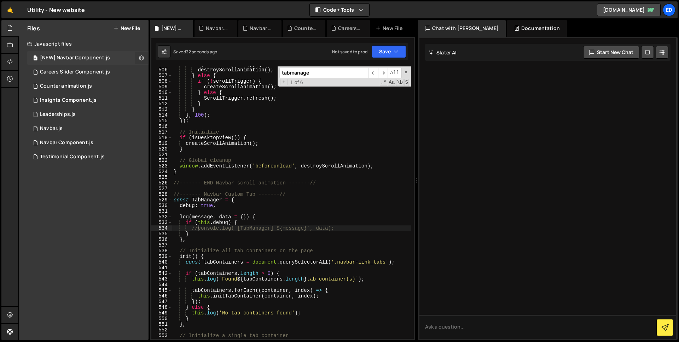
click at [142, 57] on icon at bounding box center [141, 57] width 5 height 7
type input "[NEW] Navbar Component"
radio input "true"
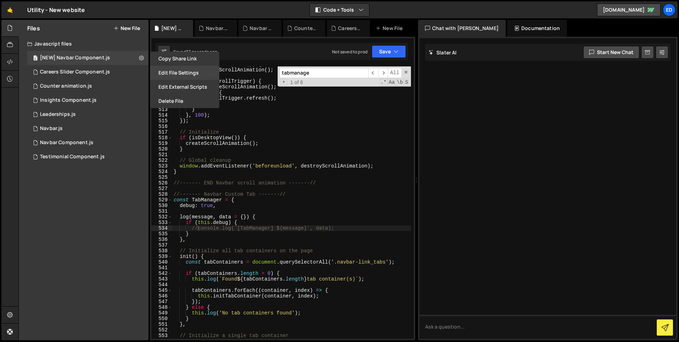
click at [159, 74] on button "Edit File Settings" at bounding box center [184, 73] width 69 height 14
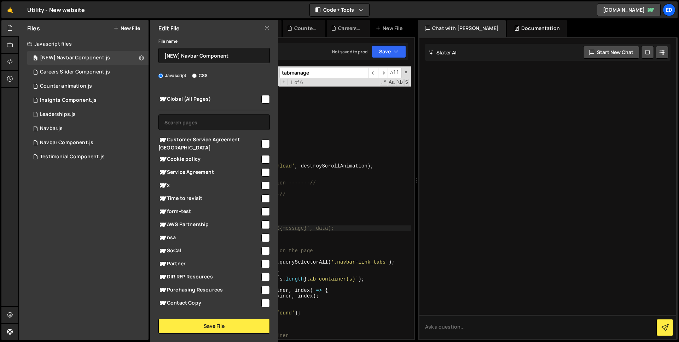
click at [265, 99] on input "checkbox" at bounding box center [265, 99] width 8 height 8
checkbox input "true"
click at [207, 325] on button "Save File" at bounding box center [213, 326] width 111 height 15
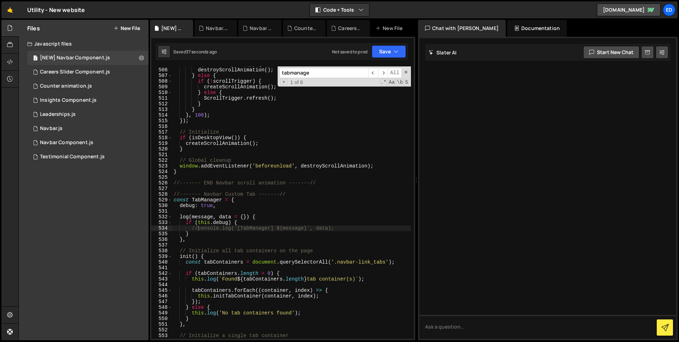
click at [277, 166] on div "if ( ! isDesktopView ( )) { destroyScrollAnimation ( ) ; } else { if ( ! scroll…" at bounding box center [291, 204] width 239 height 284
type textarea "window.addEventListener('beforeunload', destroyScrollAnimation);"
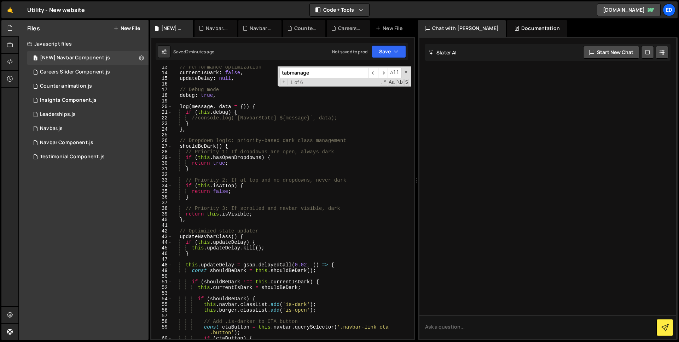
scroll to position [70, 0]
click at [313, 74] on input "tabmanage" at bounding box center [323, 73] width 89 height 10
paste input "if (window.gsap && window"
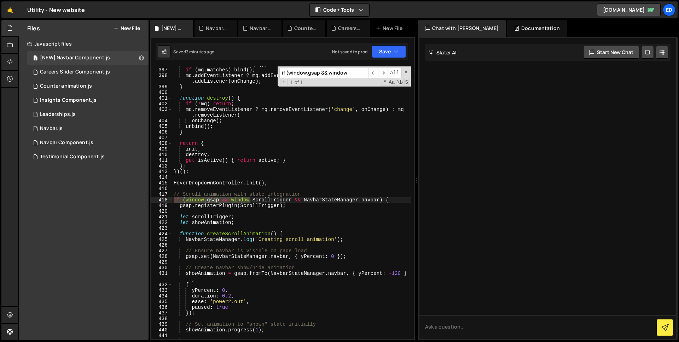
scroll to position [2320, 0]
type input "if (window.gsap && window"
click at [170, 199] on span at bounding box center [170, 200] width 4 height 6
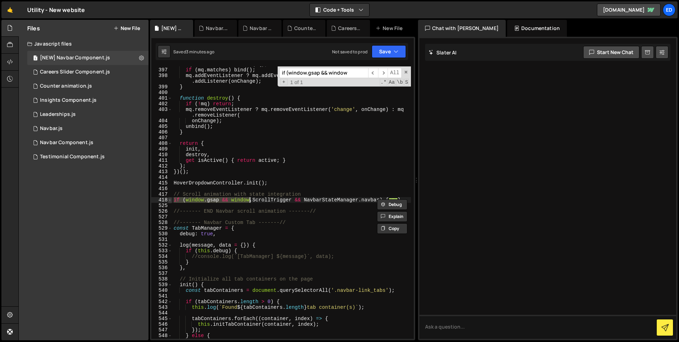
click at [169, 202] on span at bounding box center [170, 200] width 4 height 6
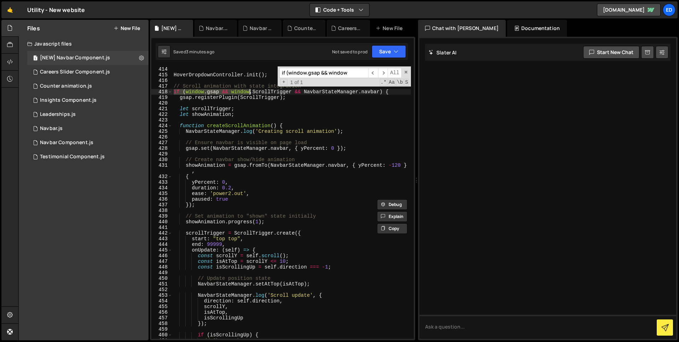
scroll to position [2422, 0]
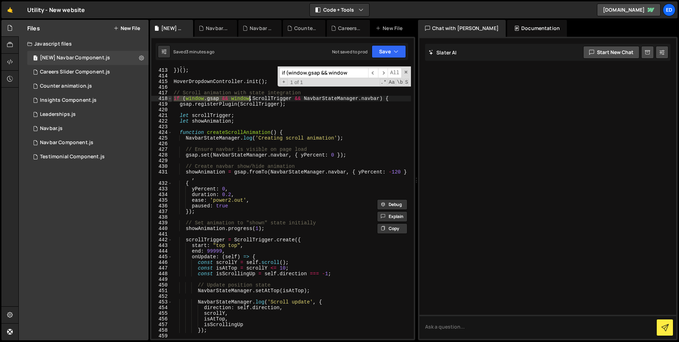
click at [170, 99] on span at bounding box center [170, 99] width 4 height 6
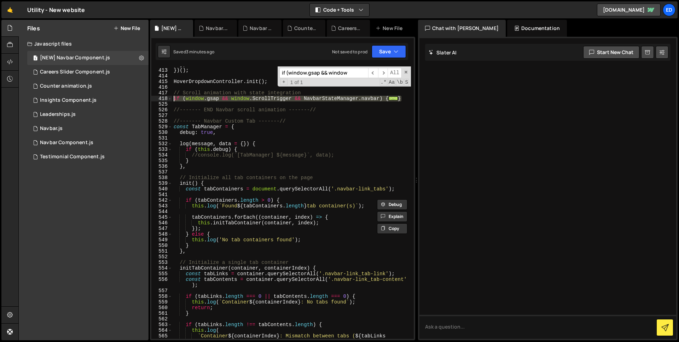
drag, startPoint x: 404, startPoint y: 97, endPoint x: 174, endPoint y: 97, distance: 229.9
click at [174, 97] on div "} ; }) ( ) ; HoverDropdownController . init ( ) ; // Scroll animation with stat…" at bounding box center [291, 207] width 239 height 290
paste textarea "}"
type textarea "}"
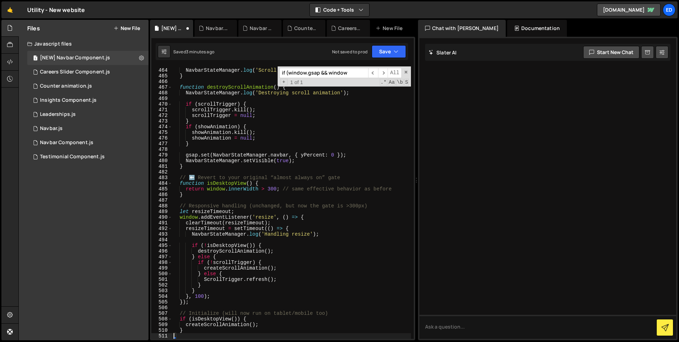
scroll to position [2716, 0]
click at [140, 125] on div "0 Navbar.js 0" at bounding box center [87, 129] width 121 height 14
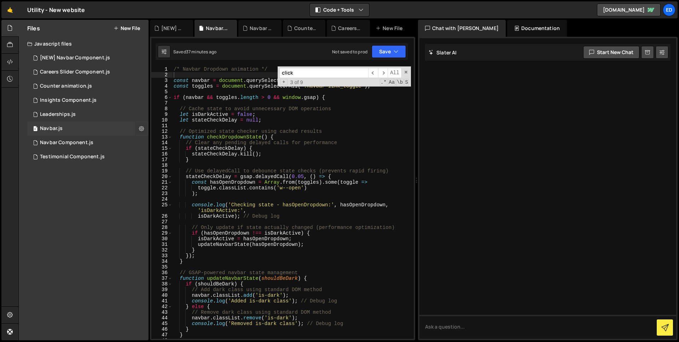
click at [140, 130] on icon at bounding box center [141, 128] width 5 height 7
type input "Navbar"
radio input "true"
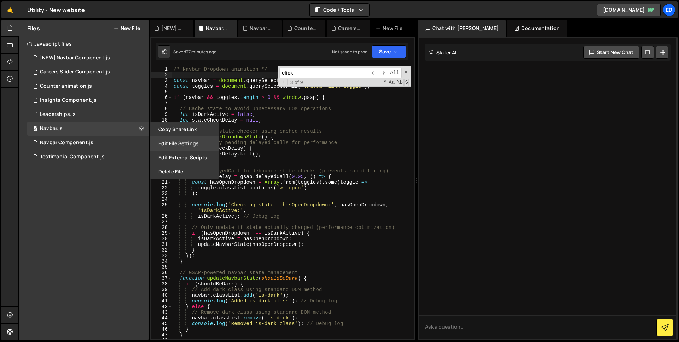
click at [170, 142] on button "Edit File Settings" at bounding box center [184, 144] width 69 height 14
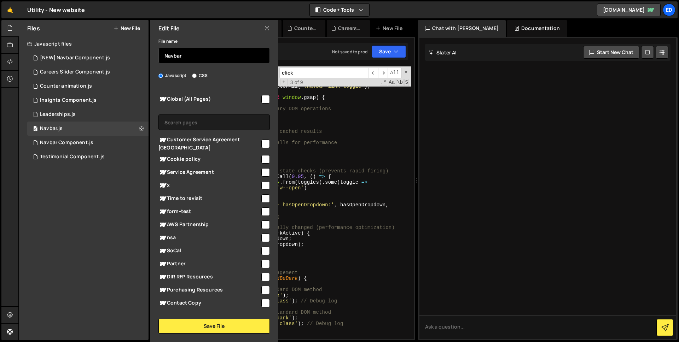
click at [165, 58] on input "Navbar" at bounding box center [213, 56] width 111 height 16
type input "[OLD] Navbar"
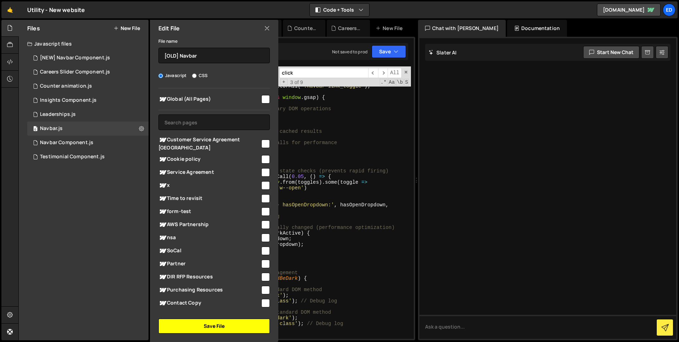
click at [207, 325] on button "Save File" at bounding box center [213, 326] width 111 height 15
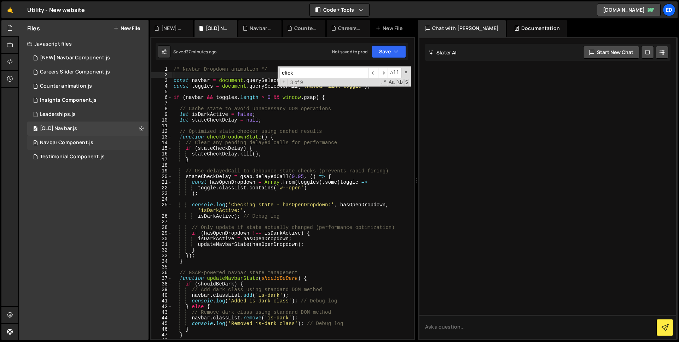
click at [140, 144] on div "0 Navbar Component.js 0" at bounding box center [87, 143] width 121 height 14
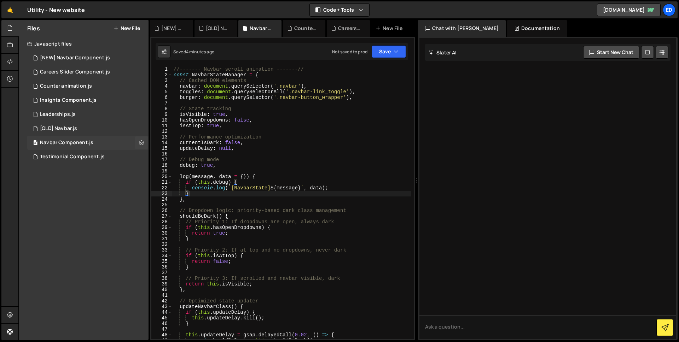
click at [140, 144] on icon at bounding box center [141, 142] width 5 height 7
type input "Navbar Component"
radio input "true"
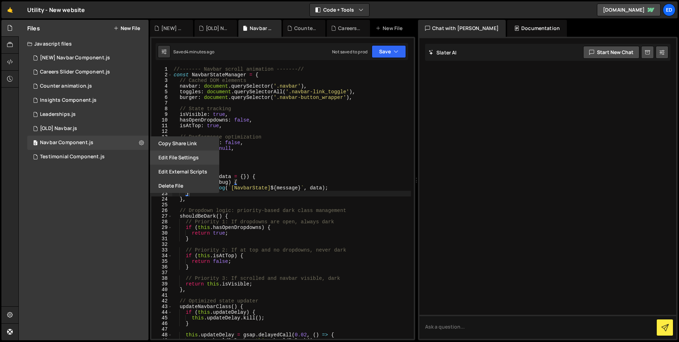
click at [158, 158] on button "Edit File Settings" at bounding box center [184, 158] width 69 height 14
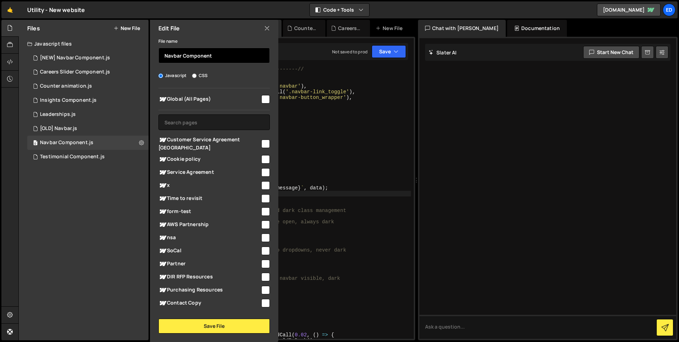
click at [164, 53] on input "Navbar Component" at bounding box center [213, 56] width 111 height 16
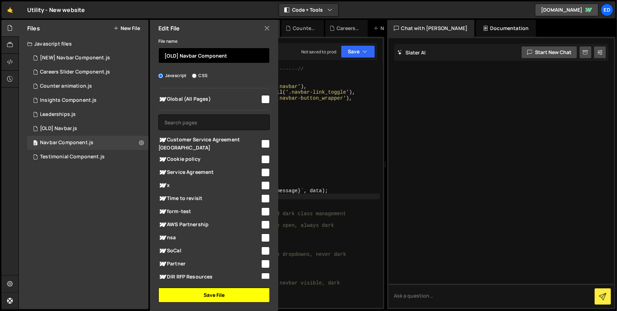
type input "[OLD] Navbar Component"
click at [198, 297] on button "Save File" at bounding box center [213, 295] width 111 height 15
